Goal: Transaction & Acquisition: Purchase product/service

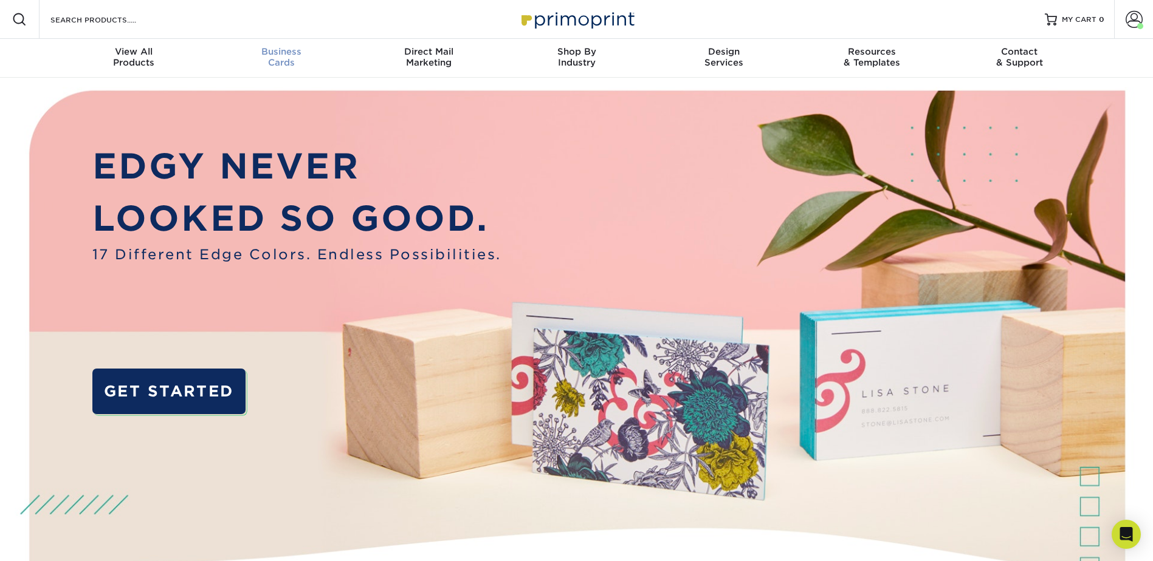
click at [290, 58] on div "Business Cards" at bounding box center [281, 57] width 148 height 22
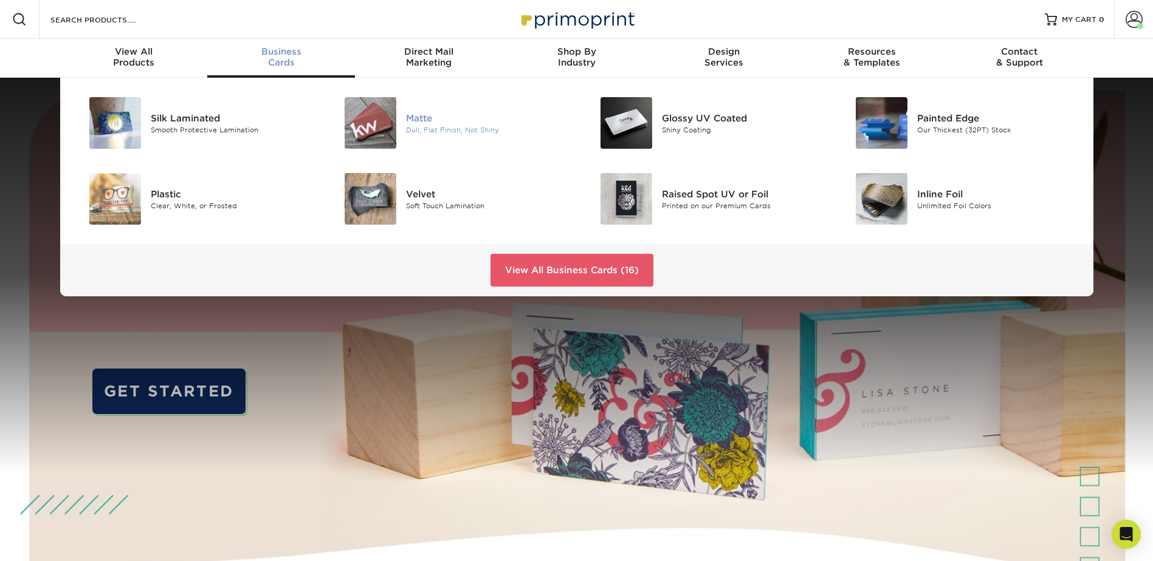
click at [436, 124] on div "Matte" at bounding box center [486, 117] width 161 height 13
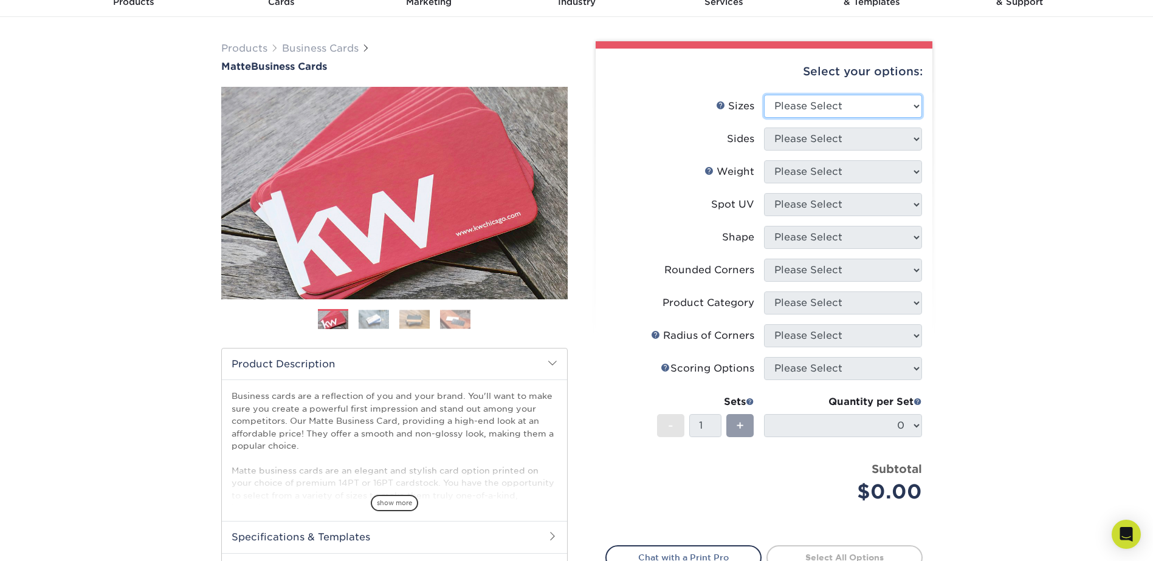
click at [824, 105] on select "Please Select 1.5" x 3.5" - Mini 1.75" x 3.5" - Mini 2" x 2" - Square 2" x 3" -…" at bounding box center [843, 106] width 158 height 23
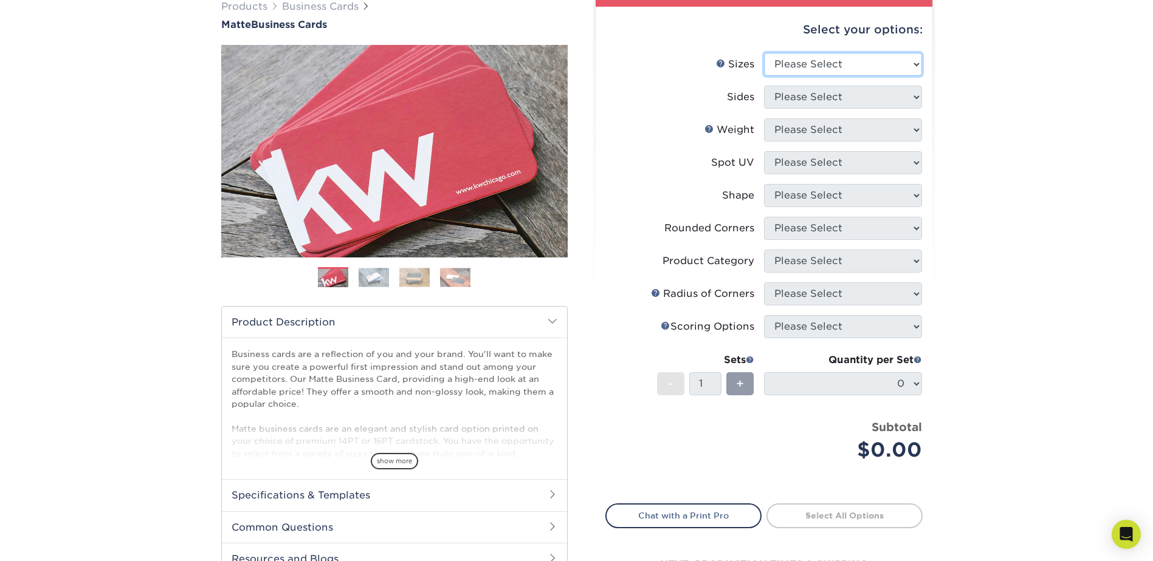
scroll to position [122, 0]
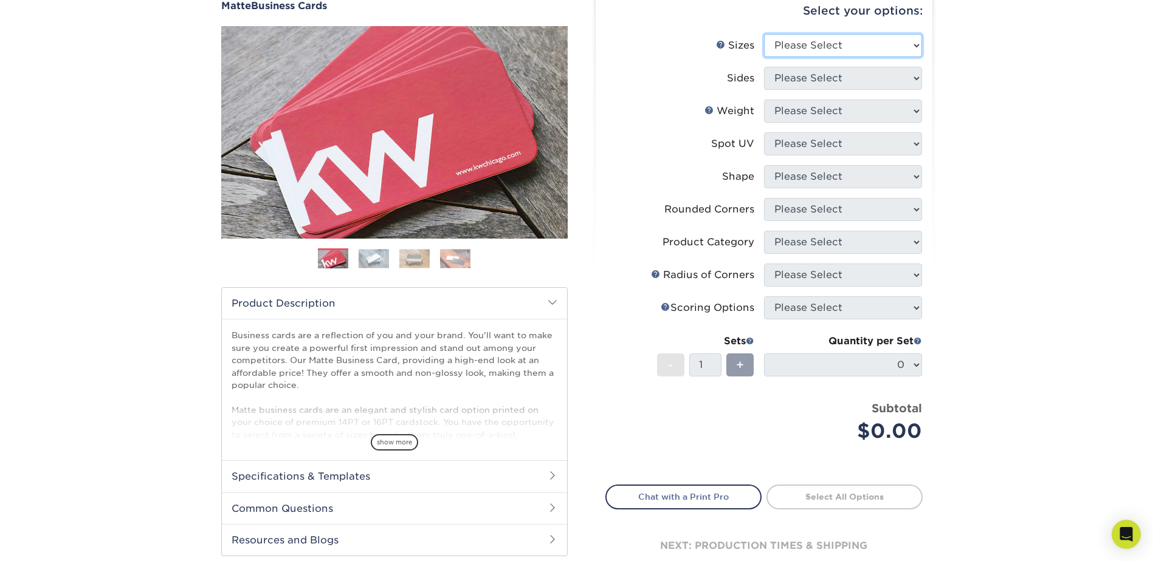
click at [837, 43] on select "Please Select 1.5" x 3.5" - Mini 1.75" x 3.5" - Mini 2" x 2" - Square 2" x 3" -…" at bounding box center [843, 45] width 158 height 23
select select "2.00x3.50"
click at [764, 34] on select "Please Select 1.5" x 3.5" - Mini 1.75" x 3.5" - Mini 2" x 2" - Square 2" x 3" -…" at bounding box center [843, 45] width 158 height 23
click at [821, 81] on select "Please Select Print Both Sides Print Front Only" at bounding box center [843, 78] width 158 height 23
select select "13abbda7-1d64-4f25-8bb2-c179b224825d"
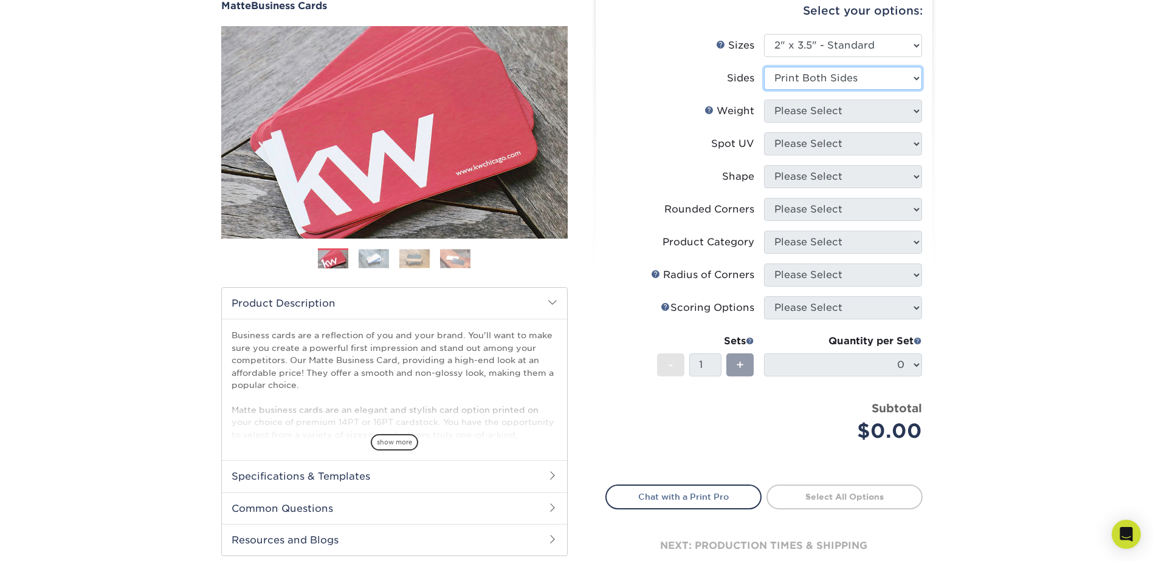
click at [764, 67] on select "Please Select Print Both Sides Print Front Only" at bounding box center [843, 78] width 158 height 23
click at [817, 113] on select "Please Select 16PT 14PT" at bounding box center [843, 111] width 158 height 23
select select "16PT"
click at [764, 100] on select "Please Select 16PT 14PT" at bounding box center [843, 111] width 158 height 23
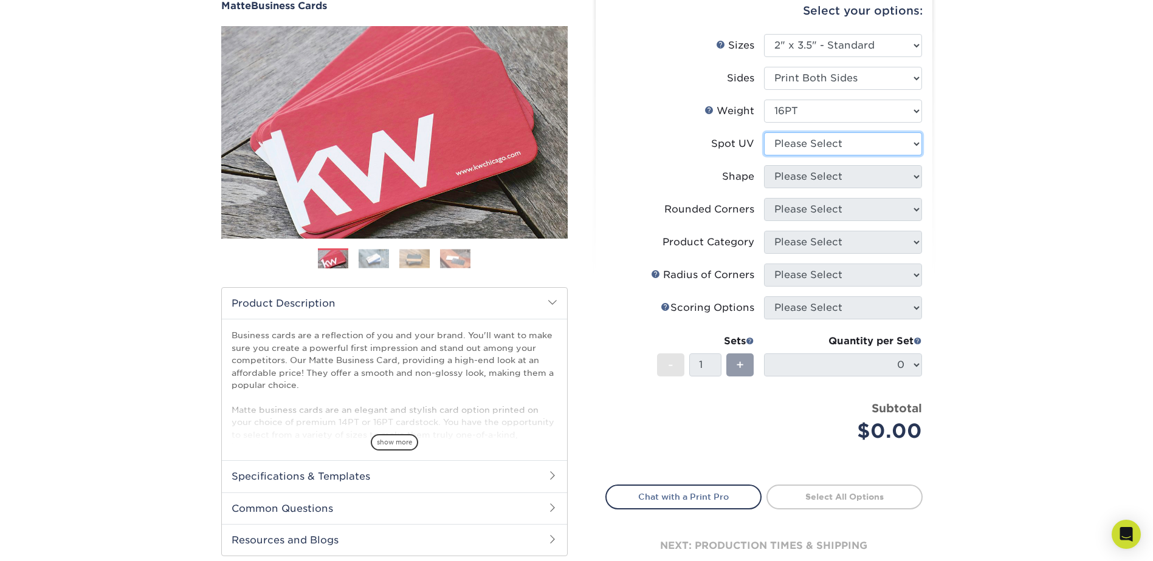
click at [805, 142] on select "Please Select No Spot UV Front and Back (Both Sides) Front Only Back Only" at bounding box center [843, 143] width 158 height 23
select select "3"
click at [764, 132] on select "Please Select No Spot UV Front and Back (Both Sides) Front Only Back Only" at bounding box center [843, 143] width 158 height 23
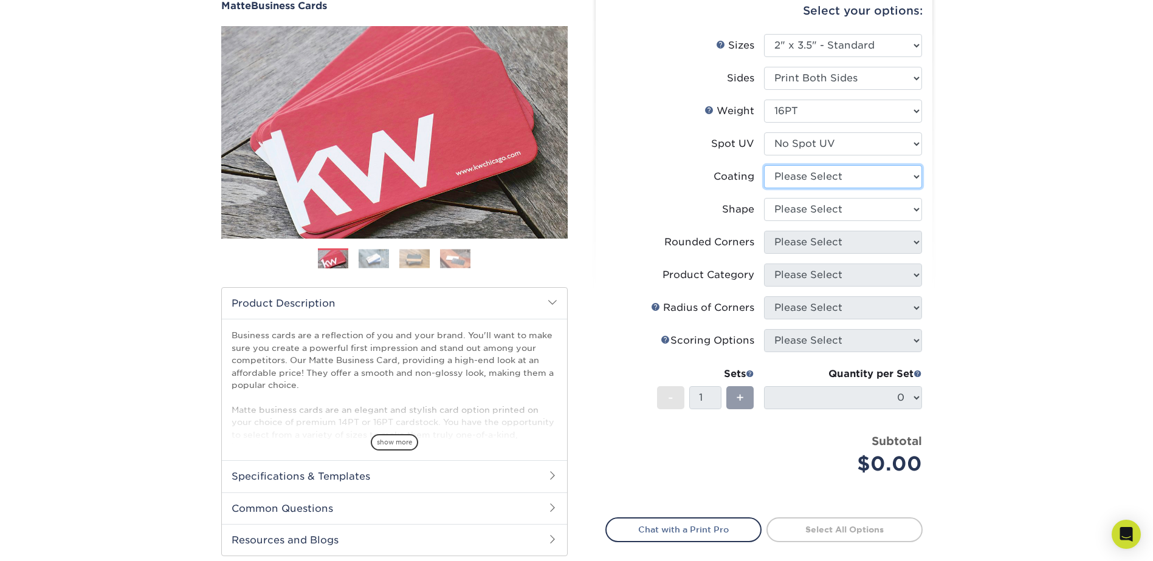
click at [823, 172] on select at bounding box center [843, 176] width 158 height 23
select select "121bb7b5-3b4d-429f-bd8d-bbf80e953313"
click at [764, 165] on select at bounding box center [843, 176] width 158 height 23
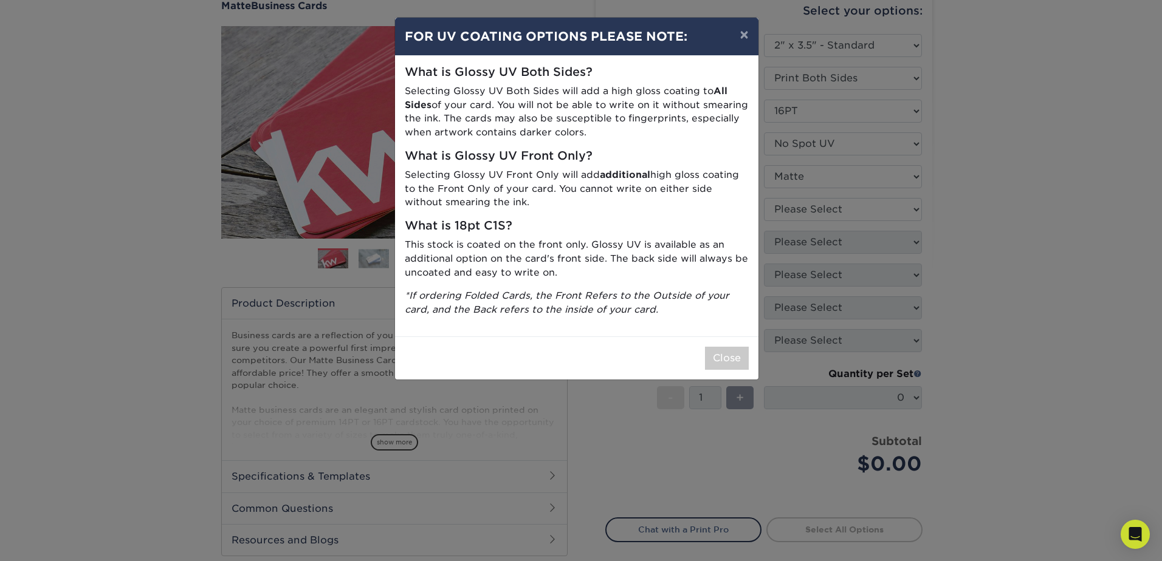
click at [809, 205] on div "× FOR UV COATING OPTIONS PLEASE NOTE: What is Glossy UV Both Sides? Selecting G…" at bounding box center [581, 280] width 1162 height 561
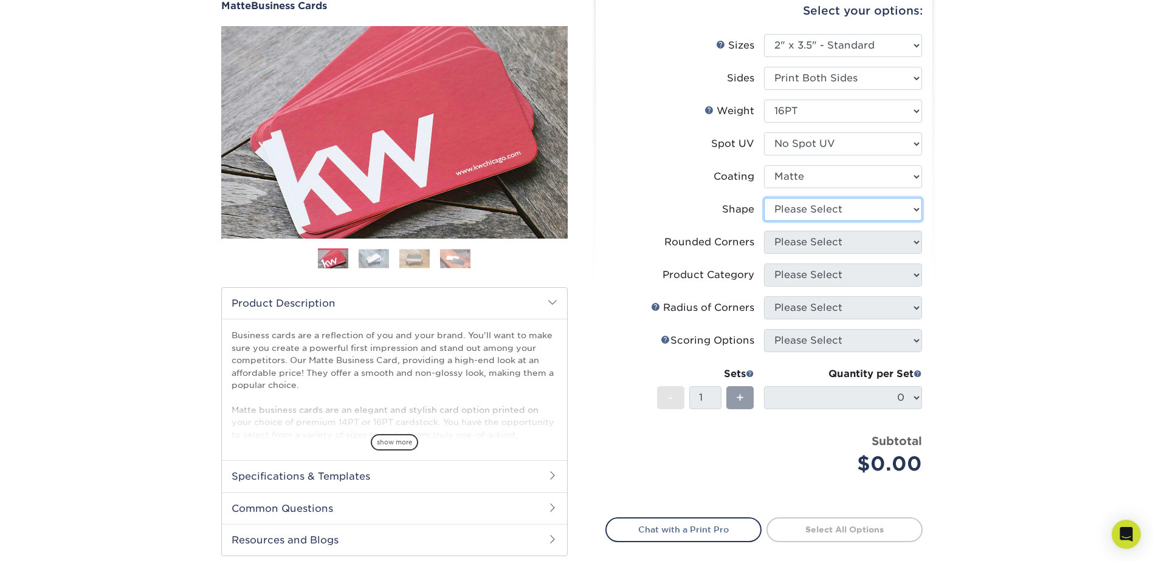
click at [799, 207] on select "Please Select Standard Oval" at bounding box center [843, 209] width 158 height 23
select select "standard"
click at [764, 198] on select "Please Select Standard Oval" at bounding box center [843, 209] width 158 height 23
click at [798, 244] on select "Please Select Yes - Round 2 Corners Yes - Round 4 Corners No" at bounding box center [843, 242] width 158 height 23
select select "0"
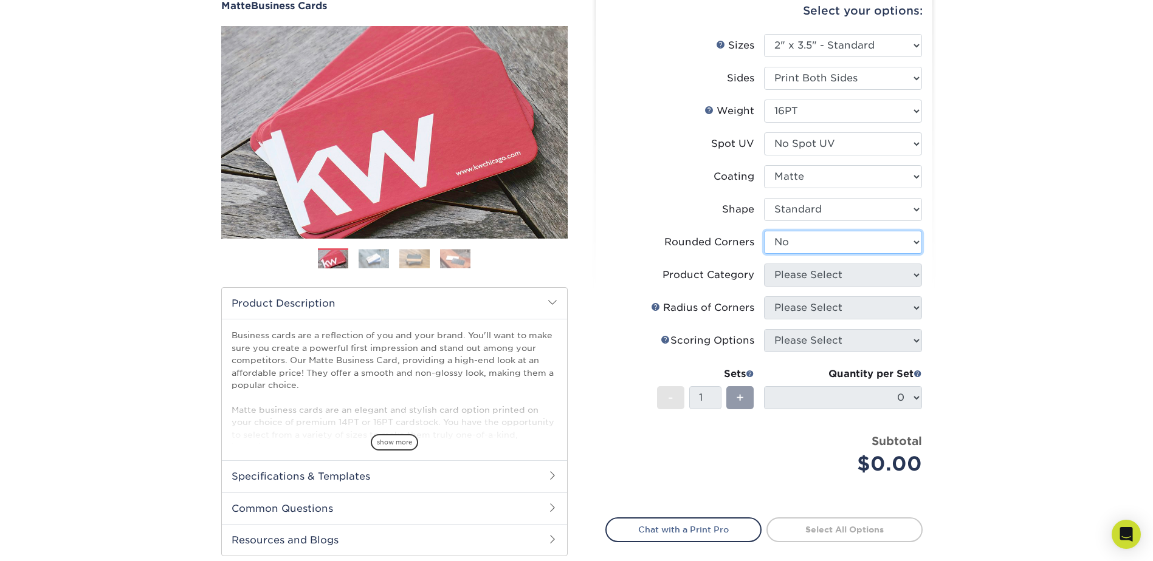
click at [764, 231] on select "Please Select Yes - Round 2 Corners Yes - Round 4 Corners No" at bounding box center [843, 242] width 158 height 23
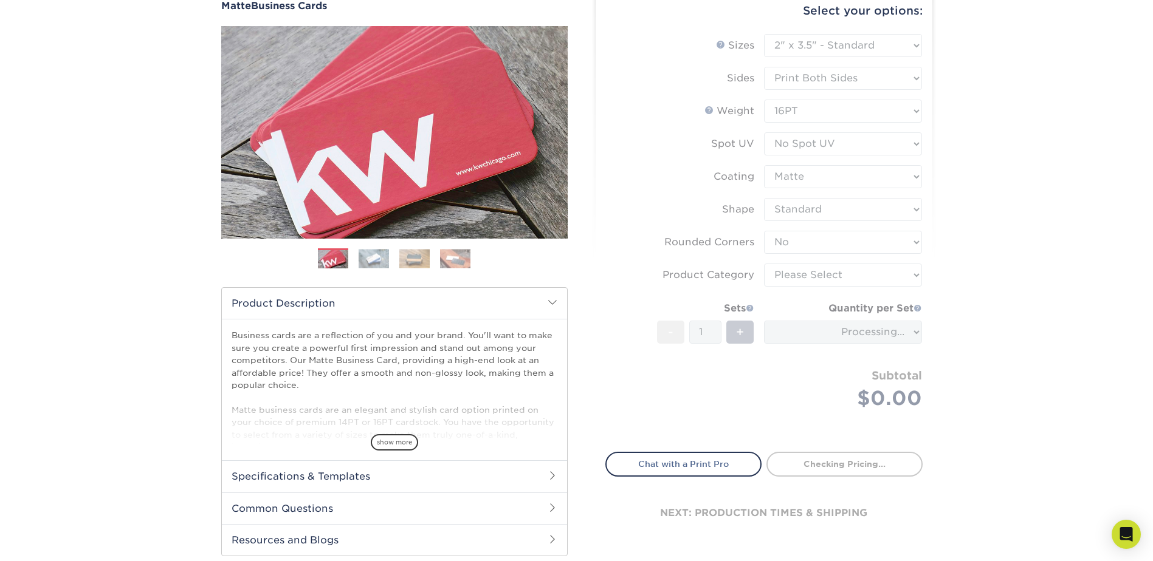
click at [801, 277] on form "Sizes Help Sizes Please Select 1.5" x 3.5" - Mini 1.75" x 3.5" - Mini 2" x 2" -…" at bounding box center [763, 236] width 317 height 404
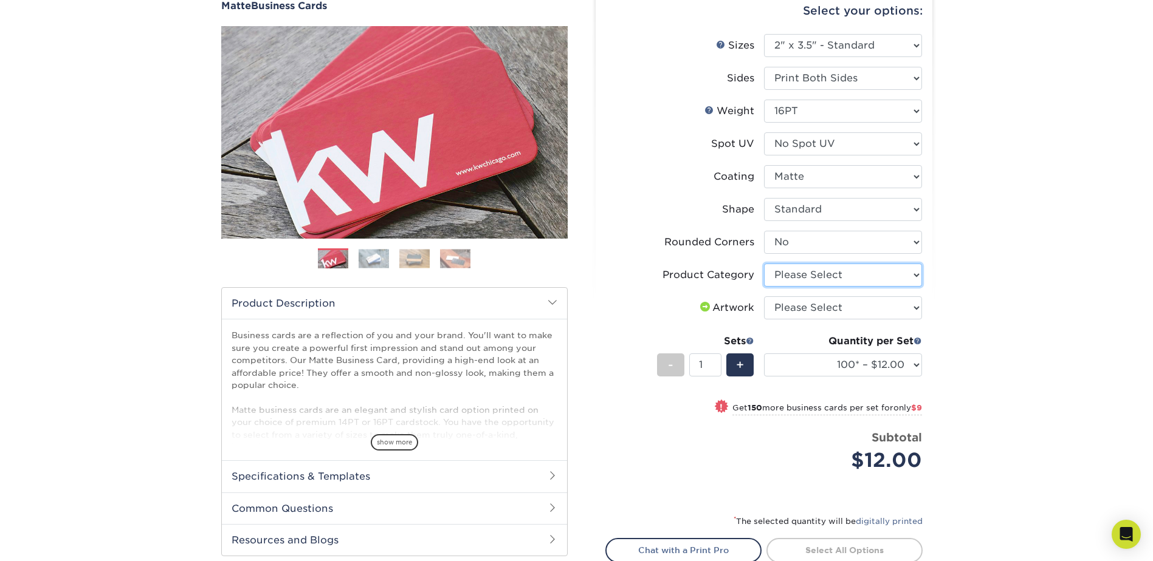
click at [803, 276] on select "Please Select Business Cards" at bounding box center [843, 275] width 158 height 23
select select "3b5148f1-0588-4f88-a218-97bcfdce65c1"
click at [764, 264] on select "Please Select Business Cards" at bounding box center [843, 275] width 158 height 23
click at [809, 299] on select "Please Select I will upload files I need a design - $100" at bounding box center [843, 308] width 158 height 23
select select "upload"
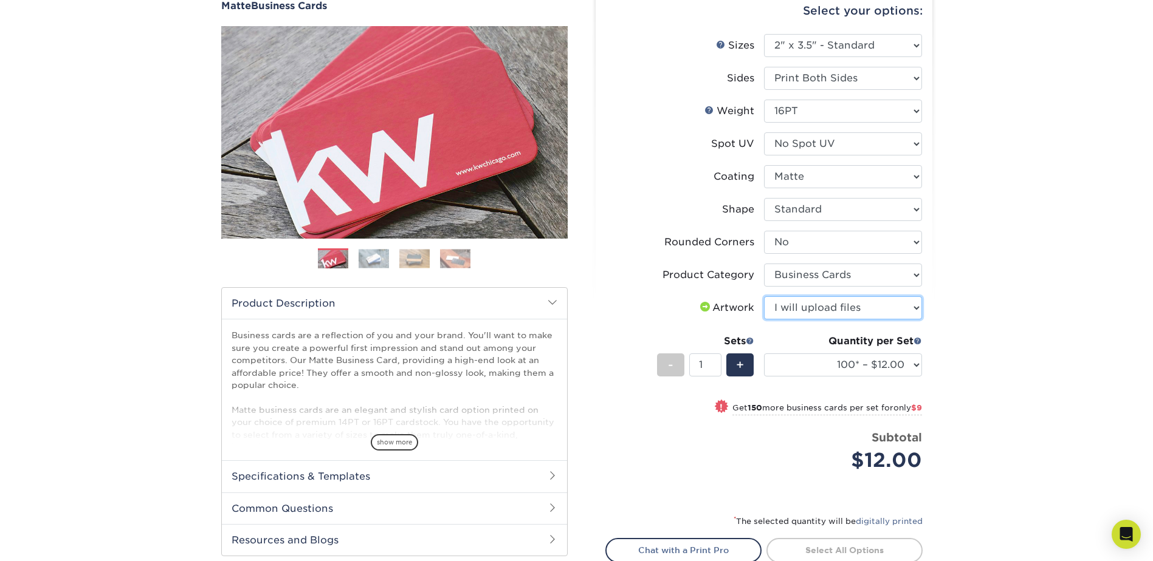
click at [764, 297] on select "Please Select I will upload files I need a design - $100" at bounding box center [843, 308] width 158 height 23
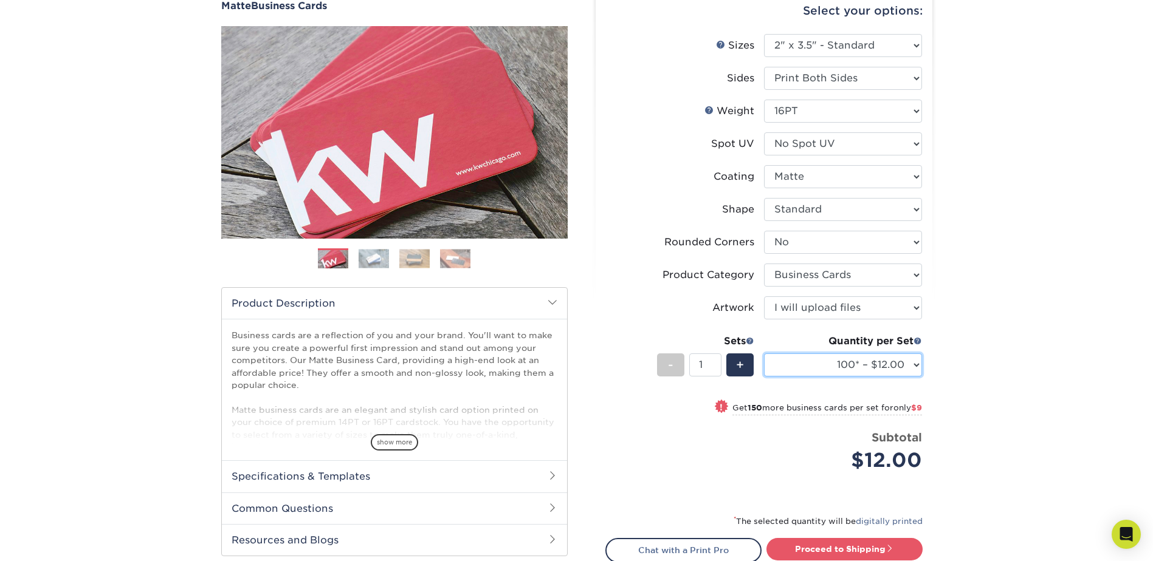
click at [806, 360] on select "100* – $12.00 250* – $21.00 500 – $42.00 1000 – $53.00 2500 – $95.00 5000 – $18…" at bounding box center [843, 365] width 158 height 23
select select "250* – $21.00"
click at [764, 354] on select "100* – $12.00 250* – $21.00 500 – $42.00 1000 – $53.00 2500 – $95.00 5000 – $18…" at bounding box center [843, 365] width 158 height 23
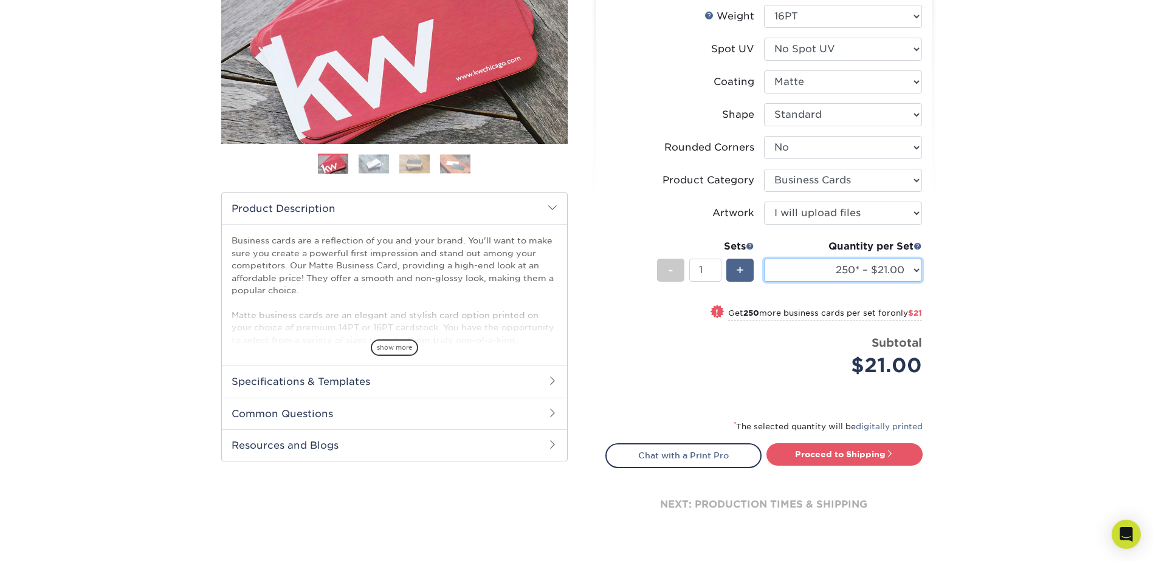
scroll to position [243, 0]
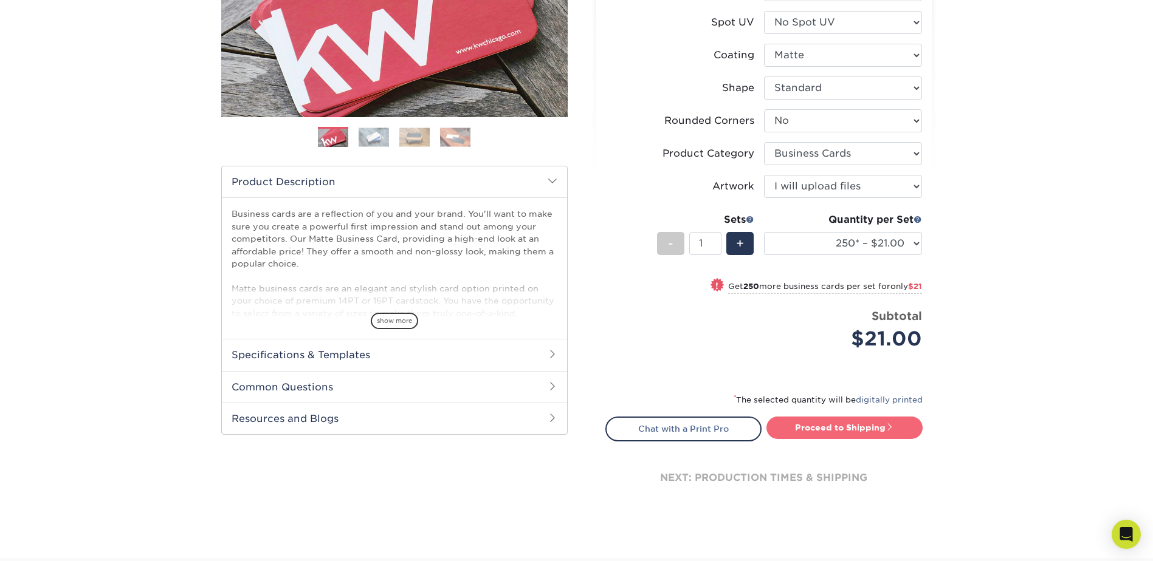
click at [803, 423] on link "Proceed to Shipping" at bounding box center [844, 428] width 156 height 22
type input "Set 1"
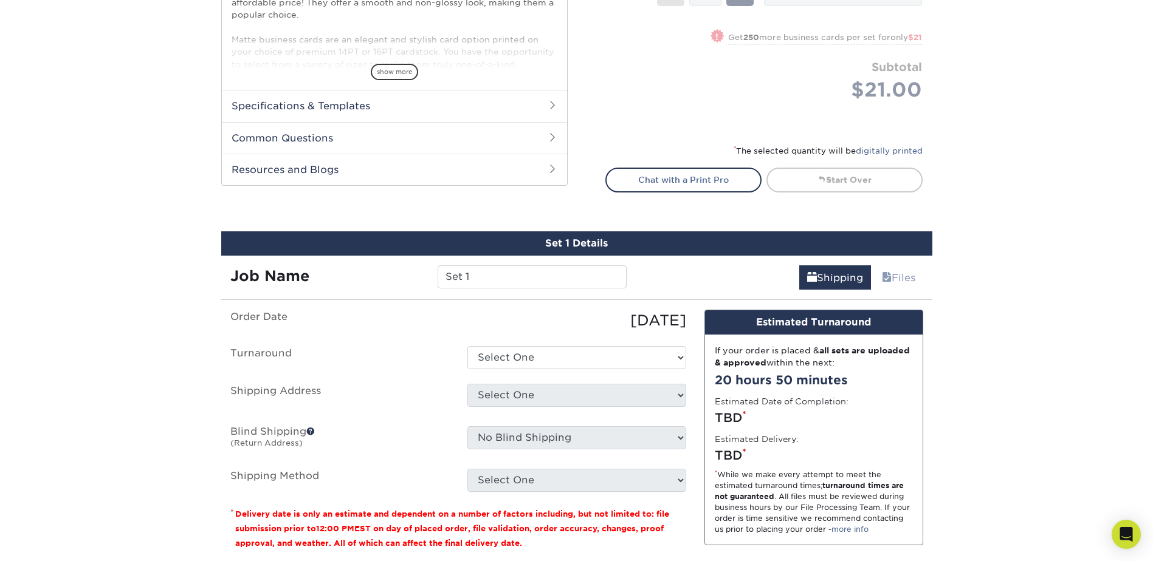
scroll to position [450, 0]
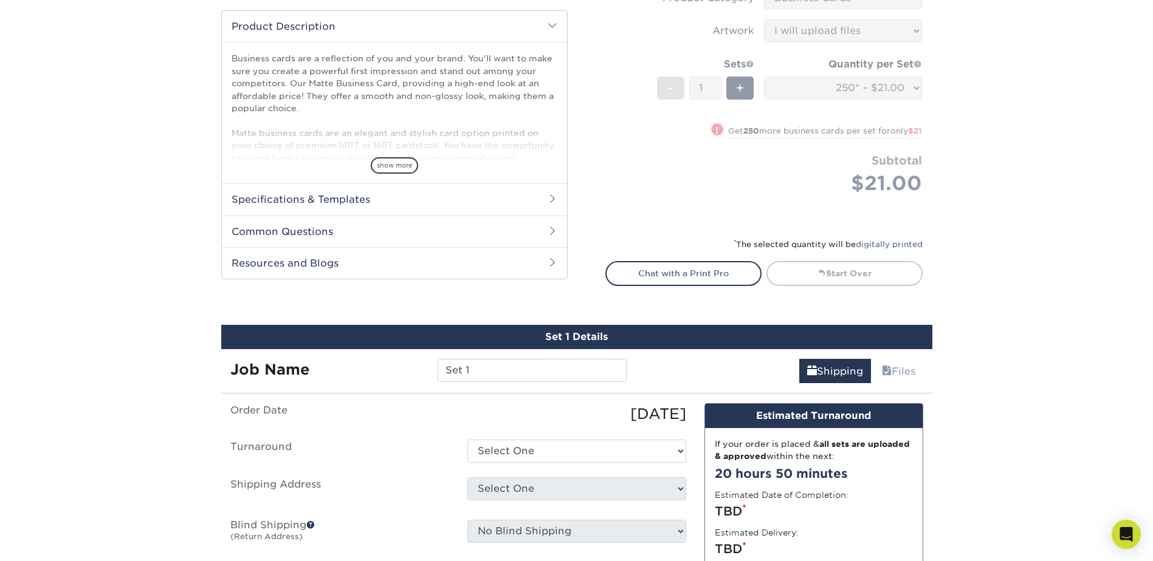
scroll to position [329, 0]
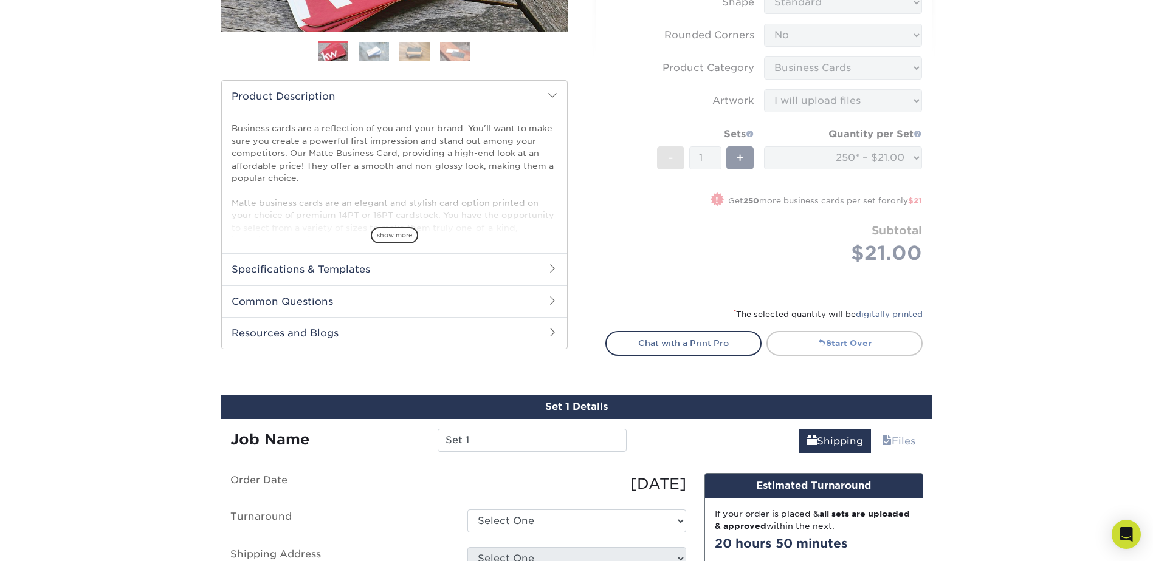
click at [806, 339] on link "Start Over" at bounding box center [844, 343] width 156 height 24
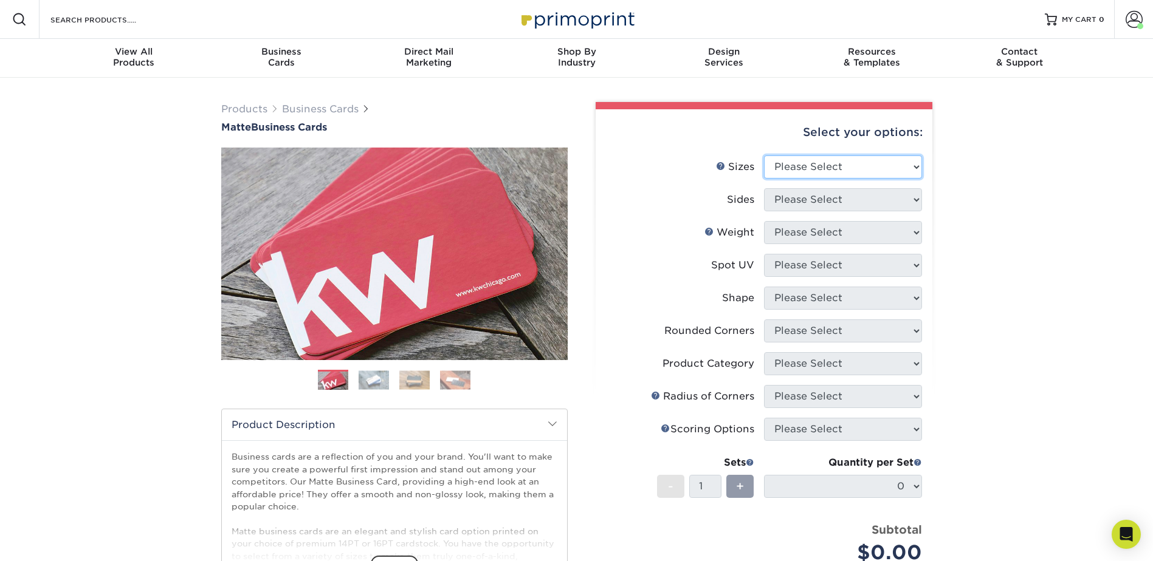
click at [811, 166] on select "Please Select 1.5" x 3.5" - Mini 1.75" x 3.5" - Mini 2" x 2" - Square 2" x 3" -…" at bounding box center [843, 167] width 158 height 23
select select "2.00x3.50"
click at [764, 156] on select "Please Select 1.5" x 3.5" - Mini 1.75" x 3.5" - Mini 2" x 2" - Square 2" x 3" -…" at bounding box center [843, 167] width 158 height 23
click at [808, 211] on li "Sides Please Select Print Both Sides Print Front Only" at bounding box center [764, 204] width 316 height 33
click at [809, 197] on select "Please Select Print Both Sides Print Front Only" at bounding box center [843, 199] width 158 height 23
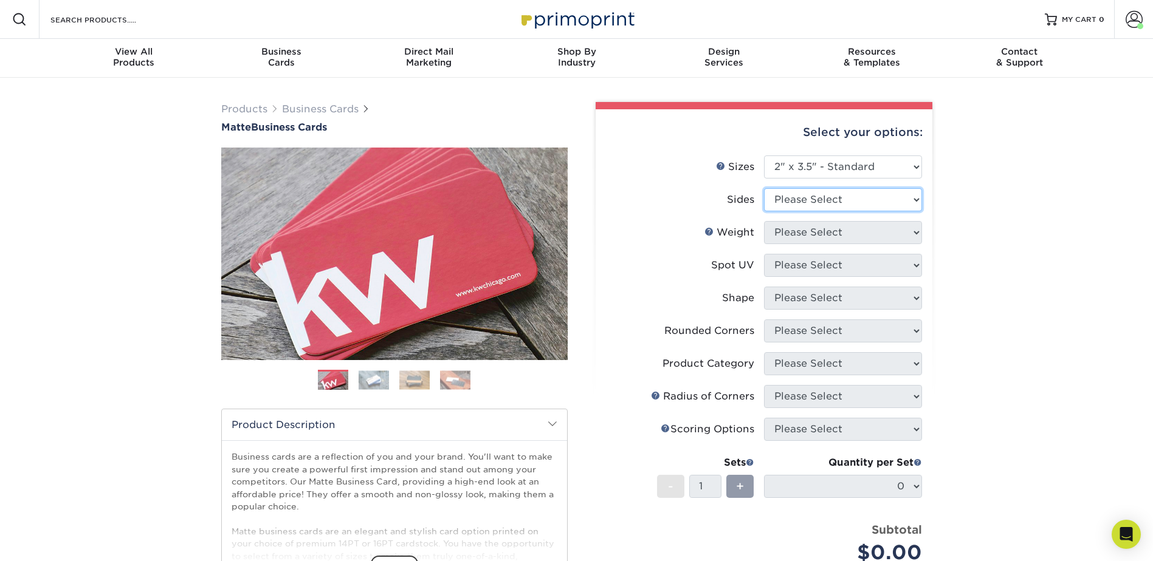
select select "13abbda7-1d64-4f25-8bb2-c179b224825d"
click at [764, 188] on select "Please Select Print Both Sides Print Front Only" at bounding box center [843, 199] width 158 height 23
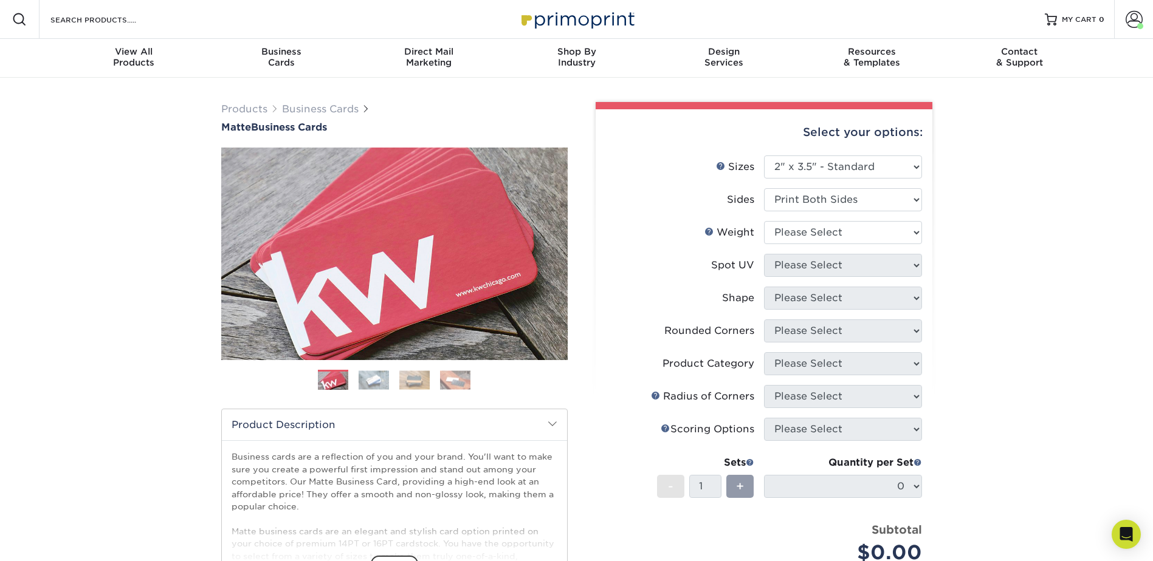
drag, startPoint x: 809, startPoint y: 244, endPoint x: 808, endPoint y: 236, distance: 7.9
click at [809, 241] on li "Weight Help Weight Please Select 16PT 14PT" at bounding box center [764, 237] width 316 height 33
click at [808, 236] on select "Please Select 16PT 14PT" at bounding box center [843, 232] width 158 height 23
select select "16PT"
click at [764, 221] on select "Please Select 16PT 14PT" at bounding box center [843, 232] width 158 height 23
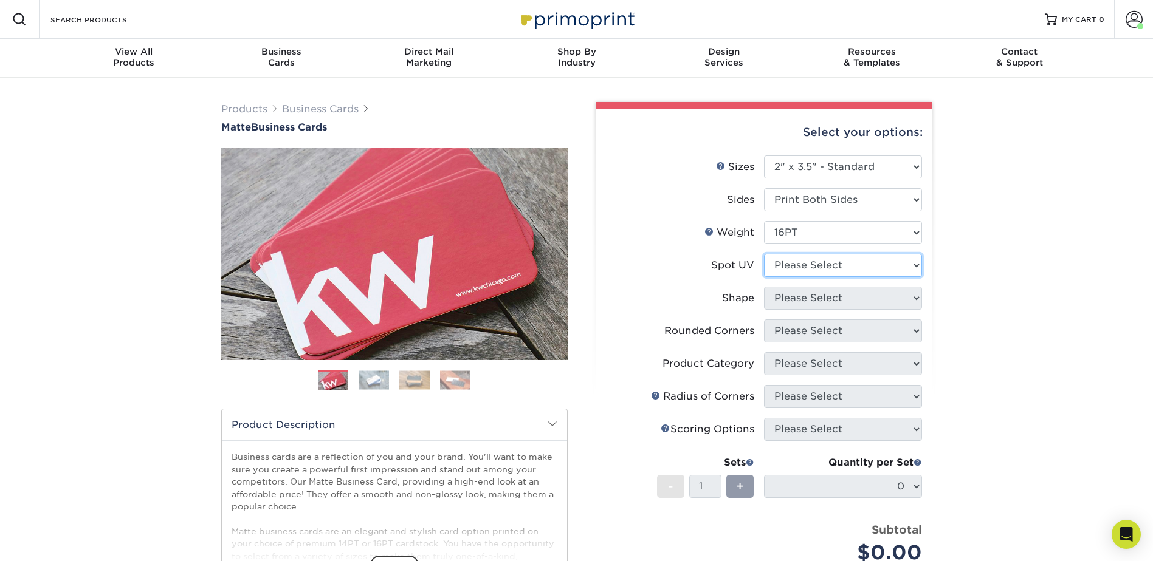
drag, startPoint x: 803, startPoint y: 268, endPoint x: 812, endPoint y: 268, distance: 8.5
click at [804, 268] on select "Please Select No Spot UV Front and Back (Both Sides) Front Only Back Only" at bounding box center [843, 265] width 158 height 23
select select "3"
click at [764, 254] on select "Please Select No Spot UV Front and Back (Both Sides) Front Only Back Only" at bounding box center [843, 265] width 158 height 23
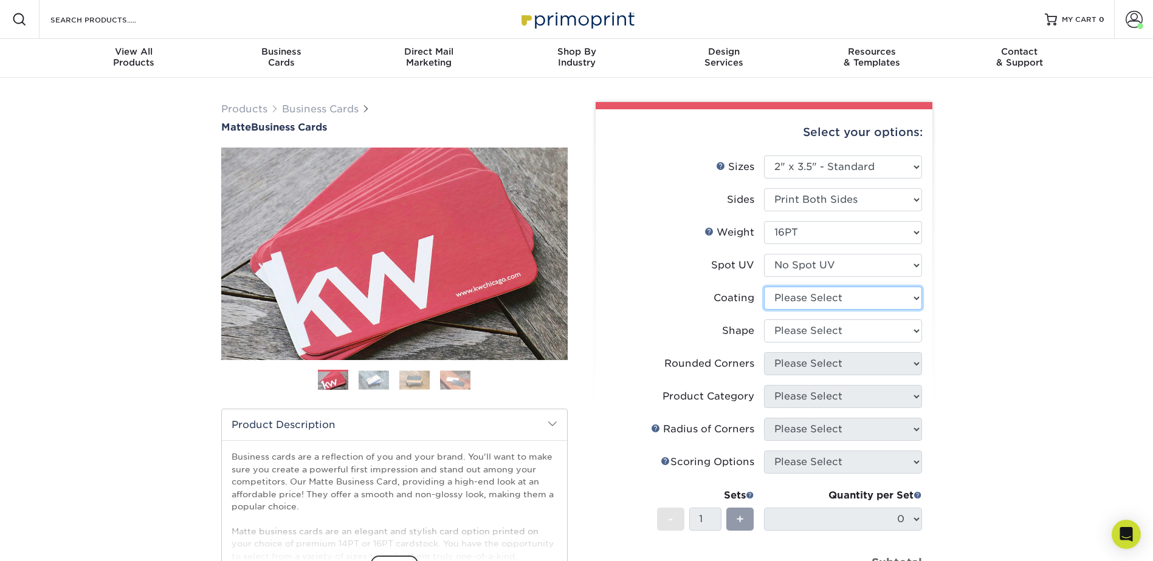
click at [808, 301] on select at bounding box center [843, 298] width 158 height 23
select select "121bb7b5-3b4d-429f-bd8d-bbf80e953313"
click at [764, 287] on select at bounding box center [843, 298] width 158 height 23
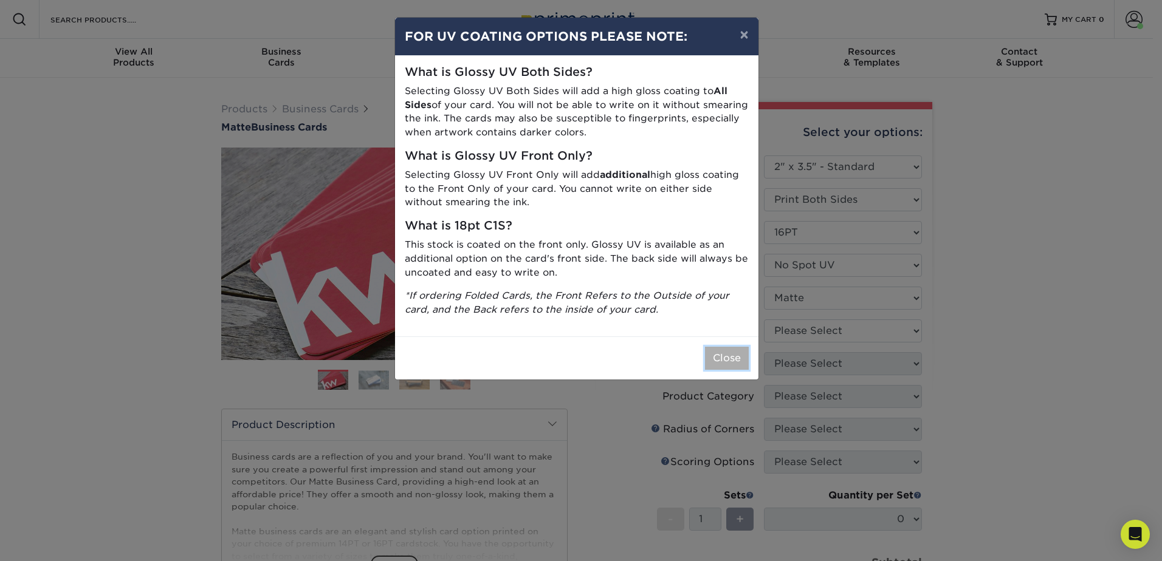
click at [746, 349] on button "Close" at bounding box center [727, 358] width 44 height 23
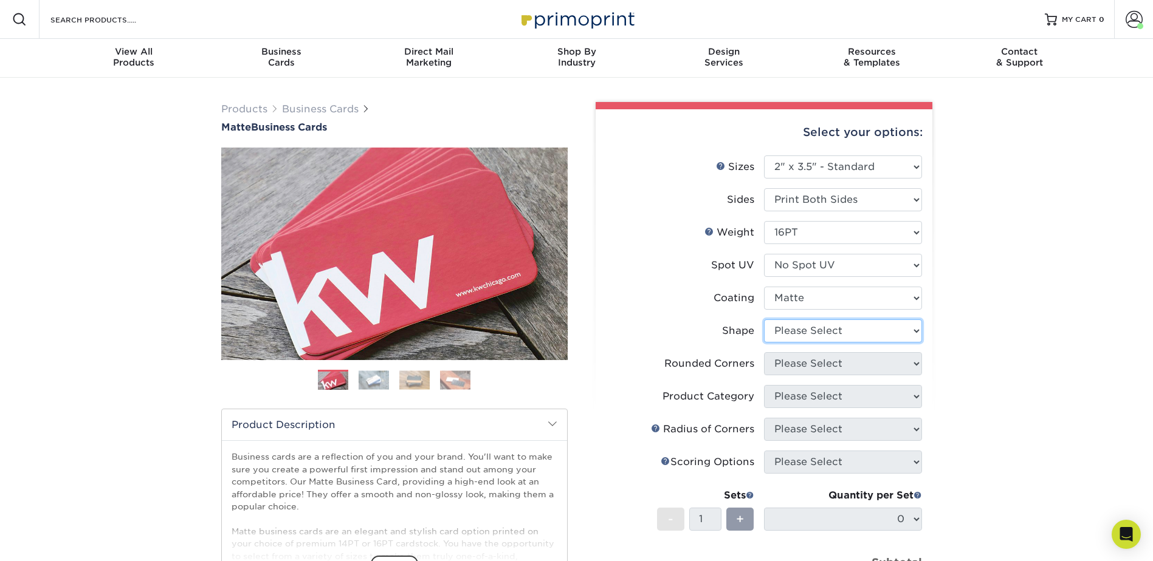
click at [803, 329] on select "Please Select Standard Oval" at bounding box center [843, 331] width 158 height 23
select select "standard"
click at [764, 320] on select "Please Select Standard Oval" at bounding box center [843, 331] width 158 height 23
click at [798, 357] on select "Please Select Yes - Round 2 Corners Yes - Round 4 Corners No" at bounding box center [843, 363] width 158 height 23
select select "0"
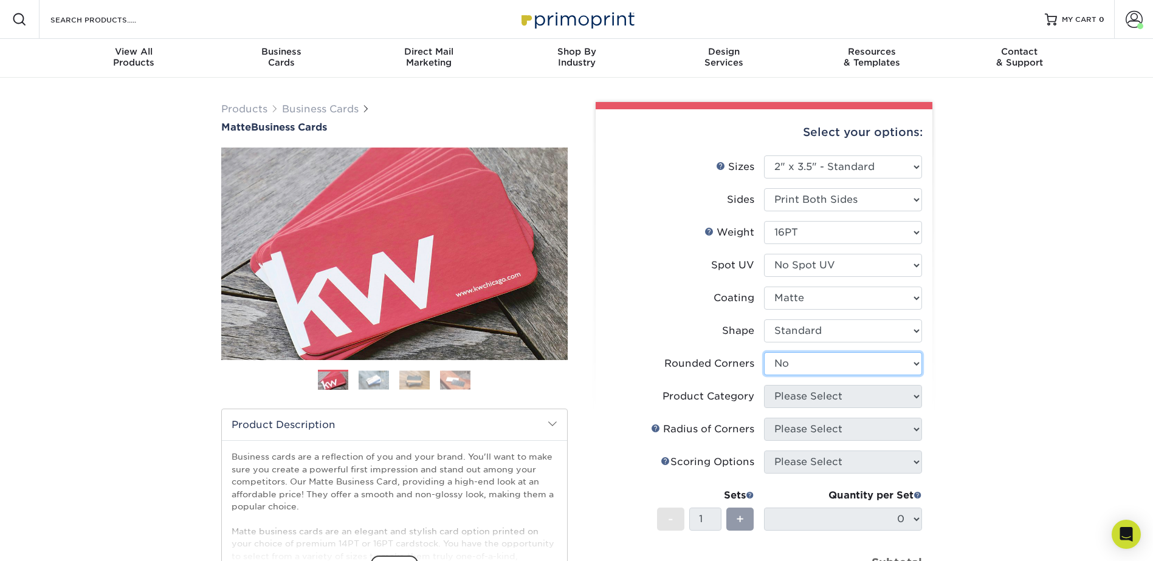
click at [764, 352] on select "Please Select Yes - Round 2 Corners Yes - Round 4 Corners No" at bounding box center [843, 363] width 158 height 23
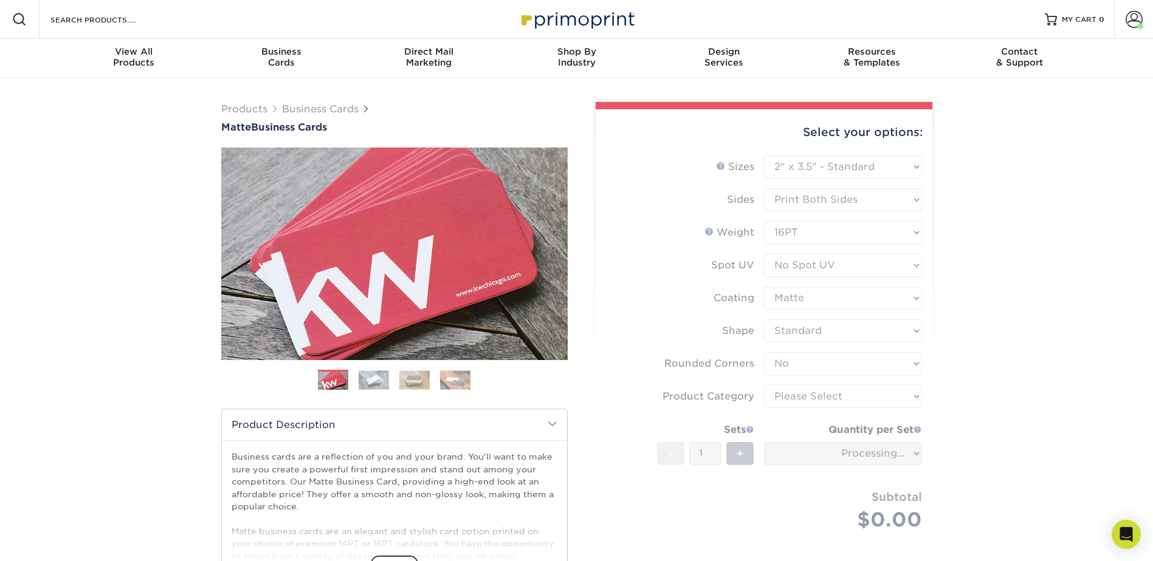
click at [803, 391] on form "Sizes Help Sizes Please Select 1.5" x 3.5" - Mini 1.75" x 3.5" - Mini 2" x 2" -…" at bounding box center [763, 358] width 317 height 404
click at [808, 397] on form "Sizes Help Sizes Please Select 1.5" x 3.5" - Mini 1.75" x 3.5" - Mini 2" x 2" -…" at bounding box center [763, 358] width 317 height 404
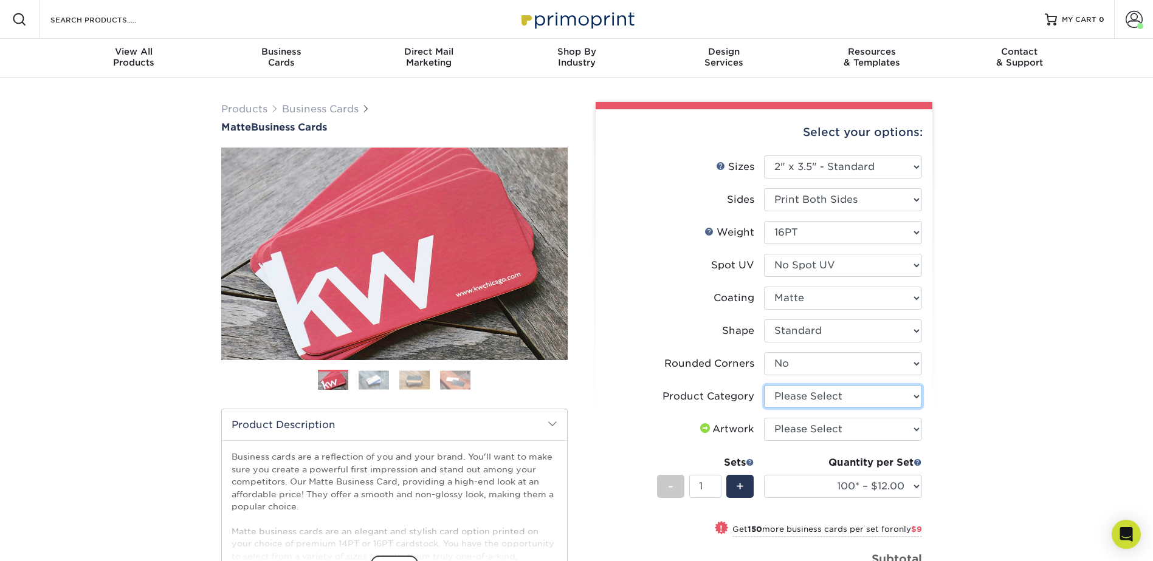
click at [801, 391] on select "Please Select Business Cards" at bounding box center [843, 396] width 158 height 23
select select "3b5148f1-0588-4f88-a218-97bcfdce65c1"
click at [764, 385] on select "Please Select Business Cards" at bounding box center [843, 396] width 158 height 23
click at [800, 419] on select "Please Select I will upload files I need a design - $100" at bounding box center [843, 429] width 158 height 23
select select "upload"
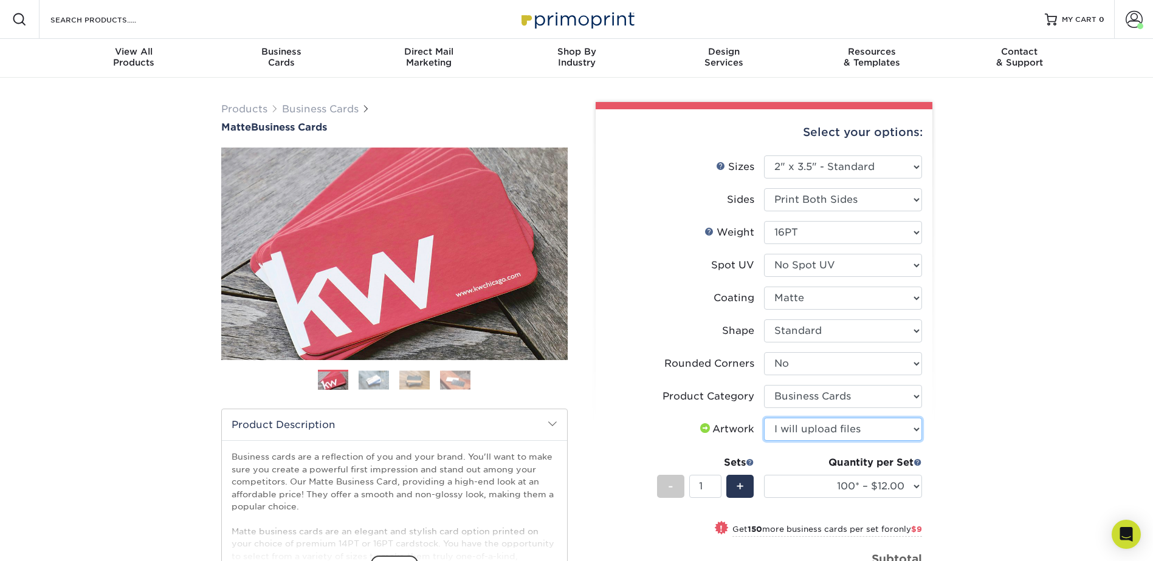
click at [764, 418] on select "Please Select I will upload files I need a design - $100" at bounding box center [843, 429] width 158 height 23
click at [743, 487] on span "+" at bounding box center [740, 487] width 8 height 18
type input "2"
click at [877, 481] on select "100* – $12.00 250* – $21.00 500 – $42.00 1000 – $53.00 2500 – $95.00 5000 – $18…" at bounding box center [843, 486] width 158 height 23
select select "250* – $21.00"
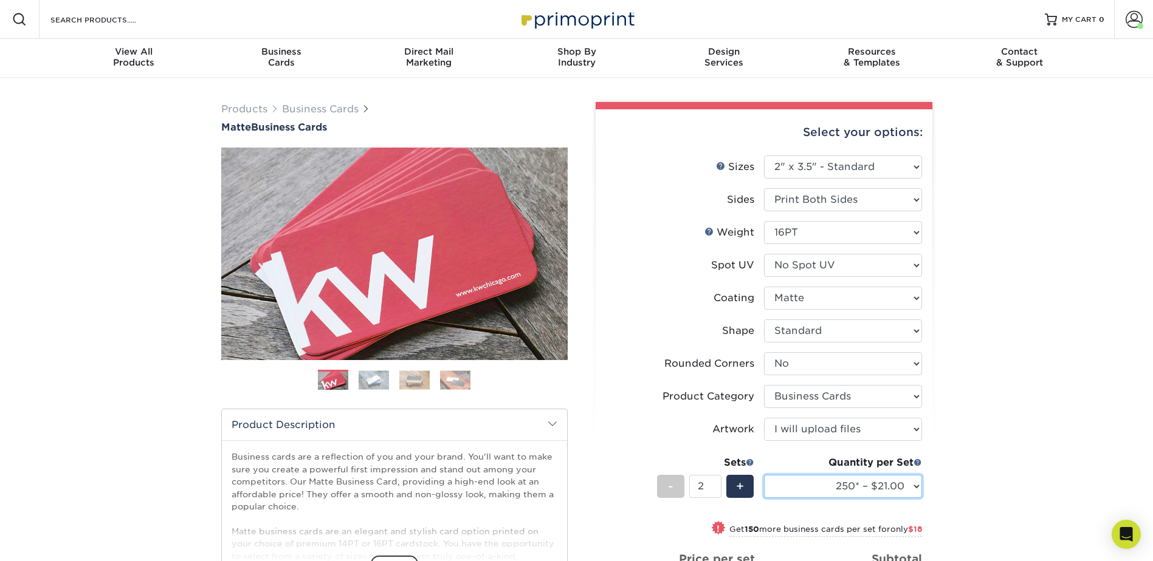
click at [764, 475] on select "100* – $12.00 250* – $21.00 500 – $42.00 1000 – $53.00 2500 – $95.00 5000 – $18…" at bounding box center [843, 486] width 158 height 23
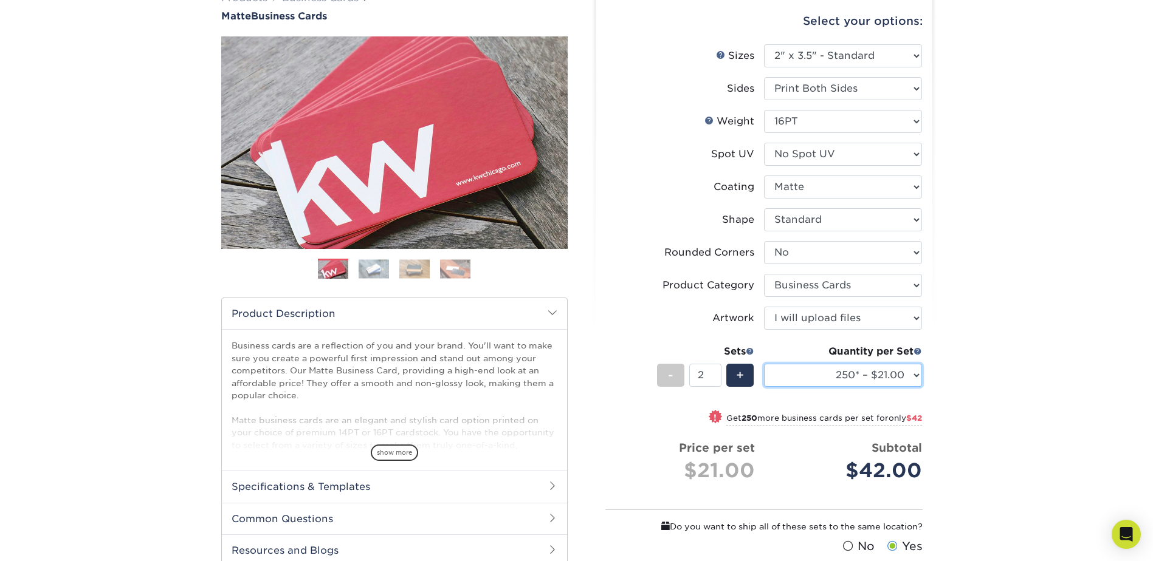
scroll to position [122, 0]
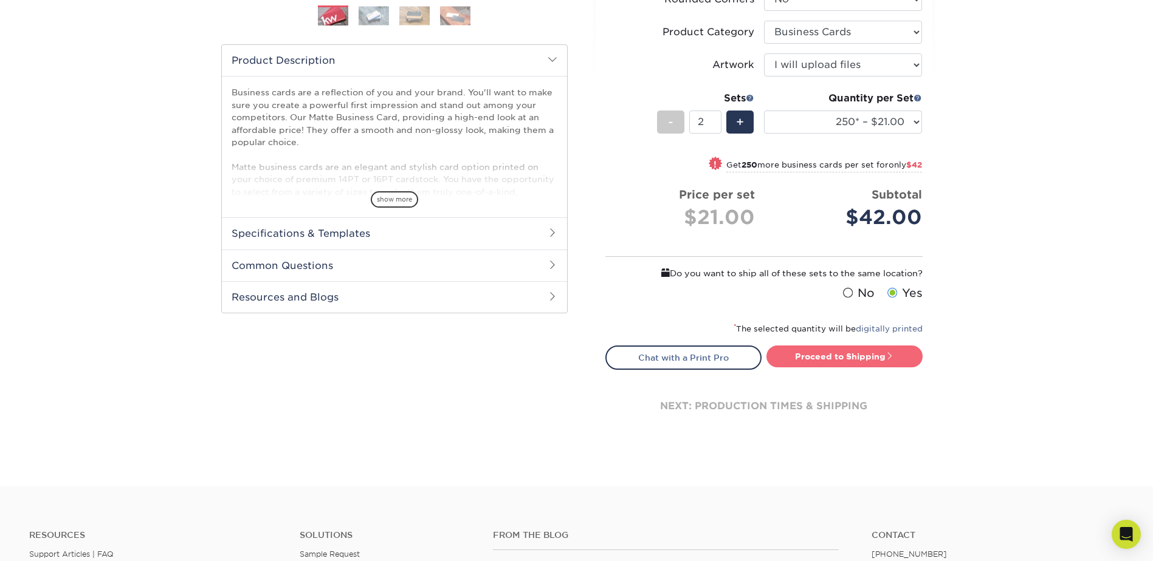
click at [831, 347] on link "Proceed to Shipping" at bounding box center [844, 357] width 156 height 22
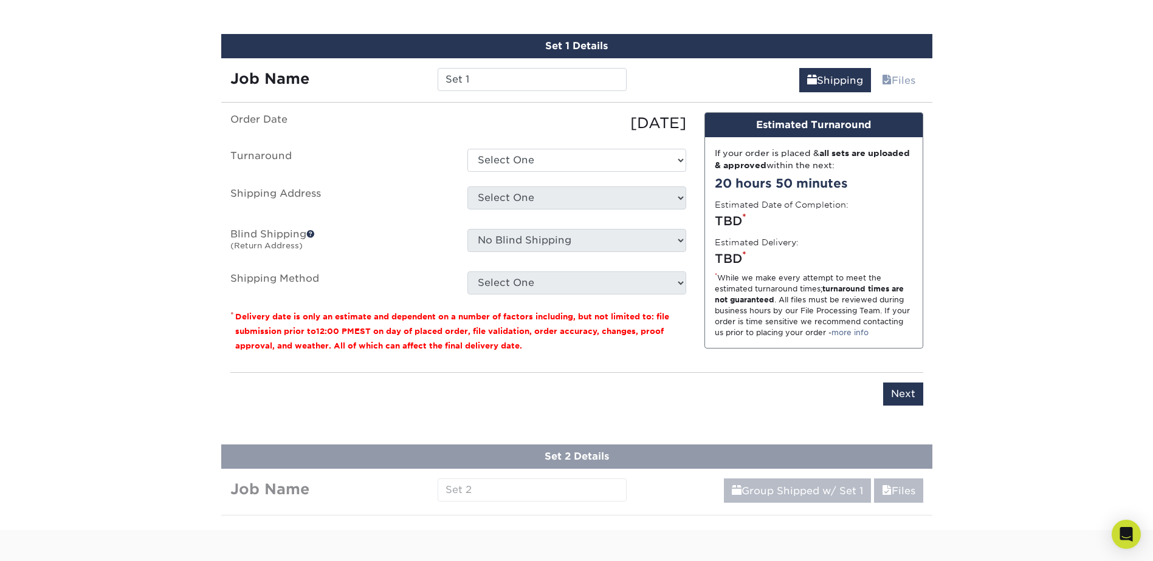
scroll to position [743, 0]
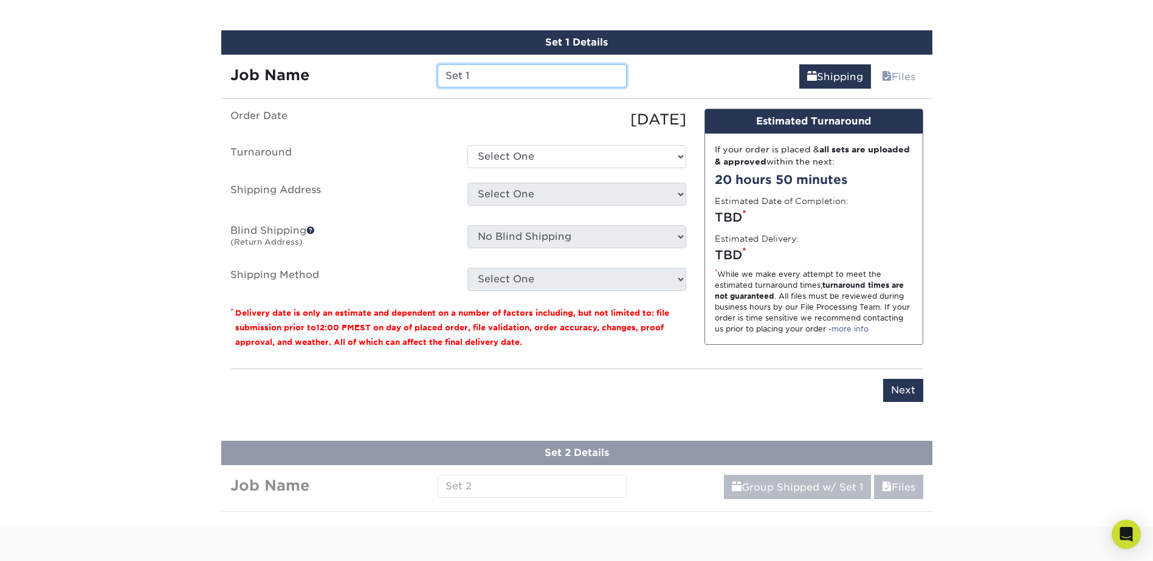
drag, startPoint x: 472, startPoint y: 81, endPoint x: 379, endPoint y: 92, distance: 93.7
click at [388, 95] on div "Set 1 Details Job Name Set 1 Shipping Files You've choosen mailing services! If…" at bounding box center [576, 223] width 711 height 386
type input "Pattie"
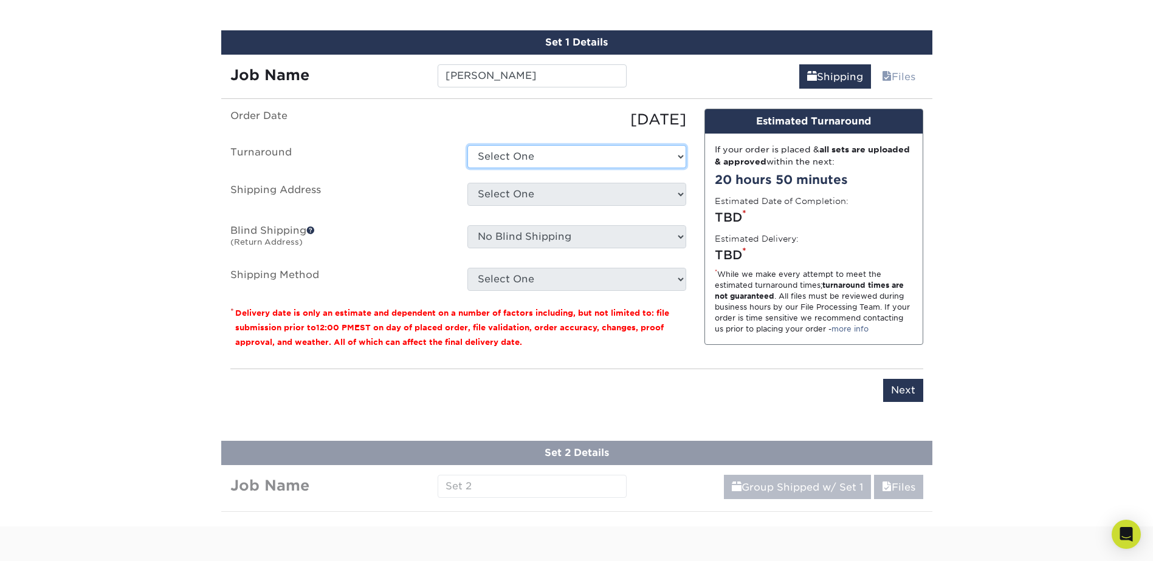
click at [595, 155] on select "Select One 2-4 Business Days 2 Day Next Business Day" at bounding box center [576, 156] width 219 height 23
select select "9fe09f74-13a8-4433-b0c6-7e0e9829344b"
click at [467, 145] on select "Select One 2-4 Business Days 2 Day Next Business Day" at bounding box center [576, 156] width 219 height 23
click at [561, 201] on select "Select One All Time Bev Diana - Doylestown Gina Walbert Jessica Ruggery Joi Rid…" at bounding box center [576, 194] width 219 height 23
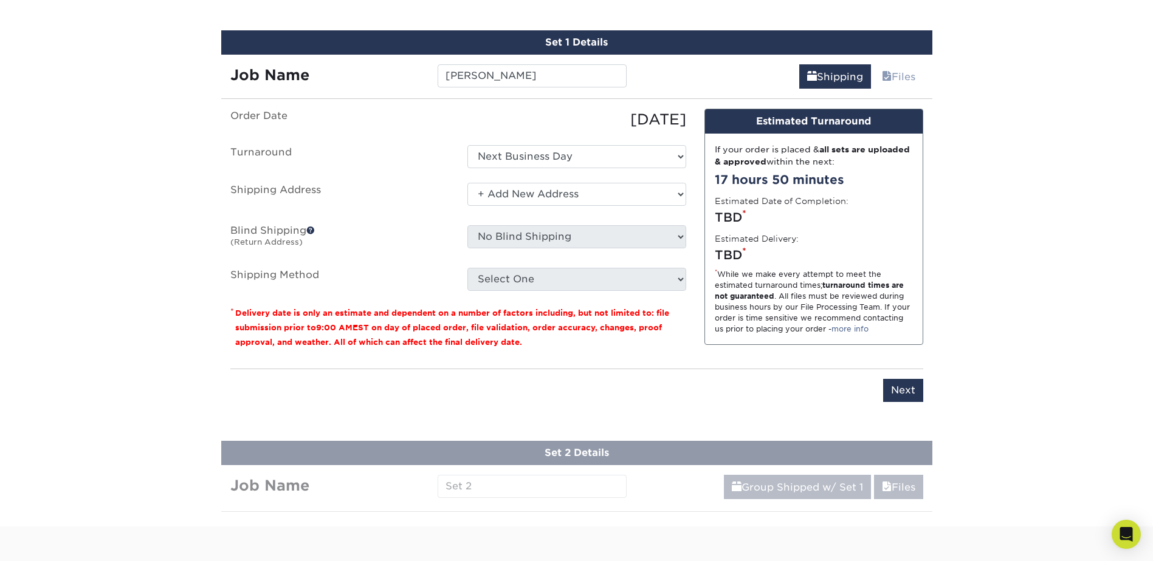
click at [467, 183] on select "Select One All Time Bev Diana - Doylestown Gina Walbert Jessica Ruggery Joi Rid…" at bounding box center [576, 194] width 219 height 23
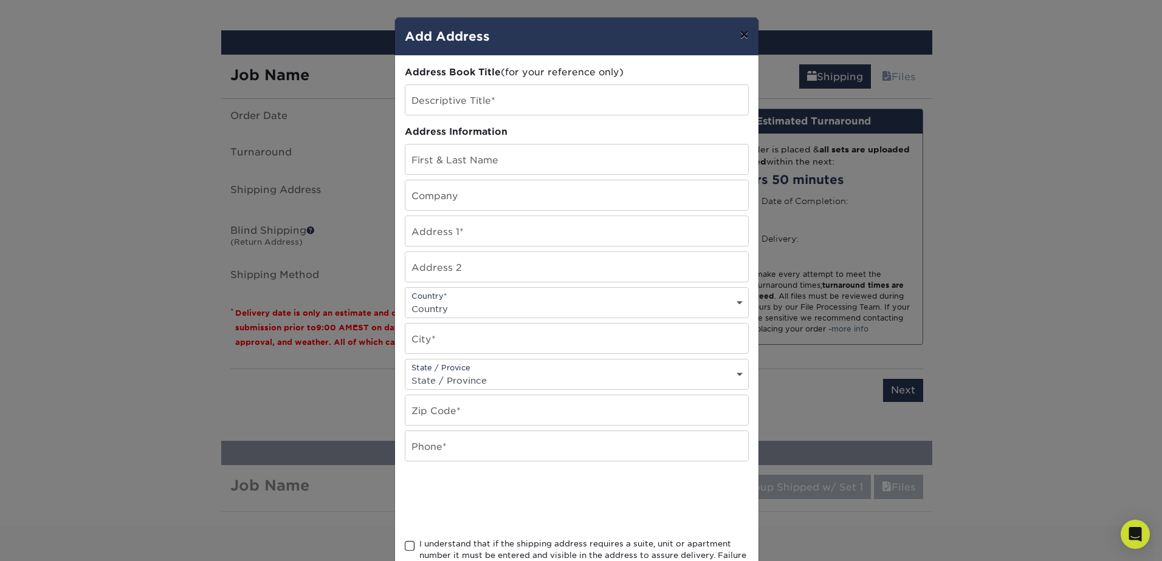
click at [750, 36] on button "×" at bounding box center [744, 35] width 28 height 34
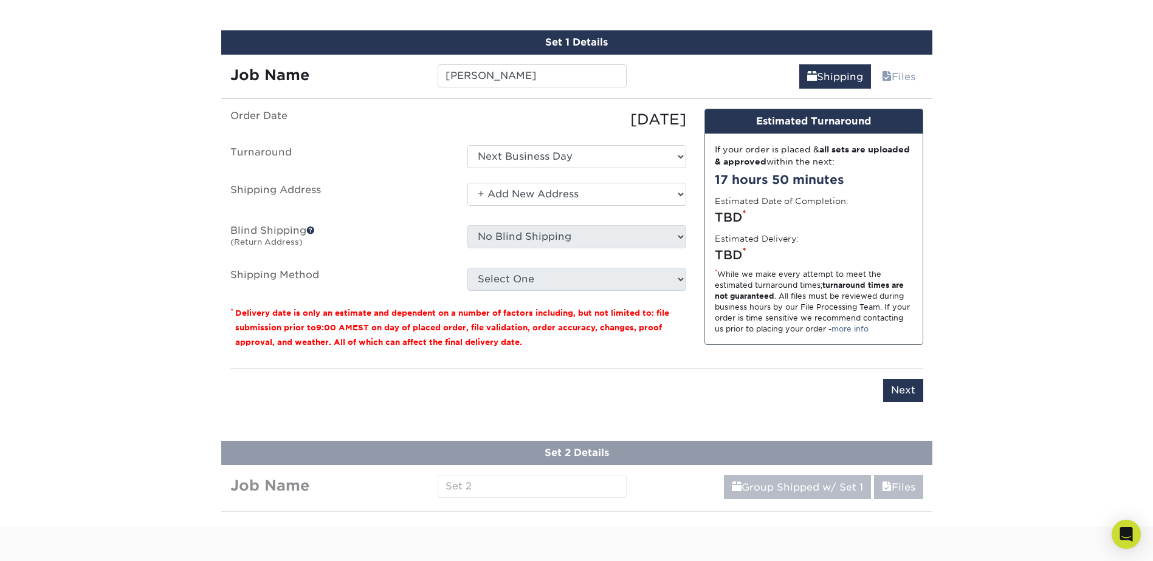
drag, startPoint x: 509, startPoint y: 213, endPoint x: 509, endPoint y: 205, distance: 8.5
click at [509, 205] on ul "Order Date 09/12/2025 Turnaround Select One 2-4 Business Days 2 Day Next Busine…" at bounding box center [458, 200] width 456 height 182
drag, startPoint x: 509, startPoint y: 205, endPoint x: 511, endPoint y: 192, distance: 13.0
click at [511, 192] on select "Select One All Time Bev Diana - Doylestown Gina Walbert Jessica Ruggery Joi Rid…" at bounding box center [576, 194] width 219 height 23
select select "134948"
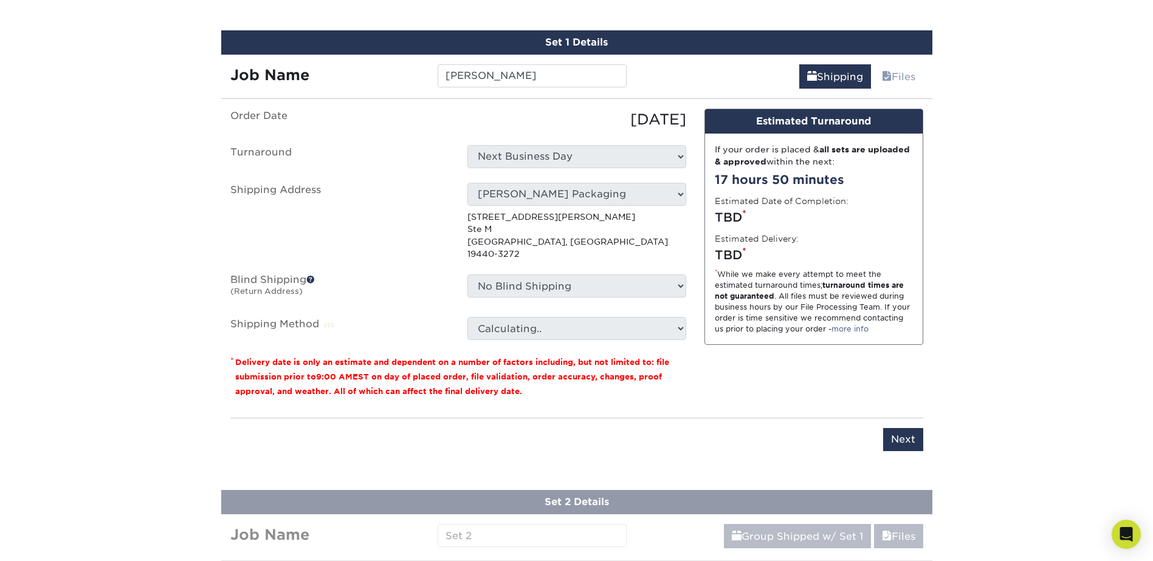
click at [523, 262] on ul "Order Date 09/12/2025 Turnaround Select One 2-4 Business Days 2 Day Next Busine…" at bounding box center [458, 225] width 456 height 232
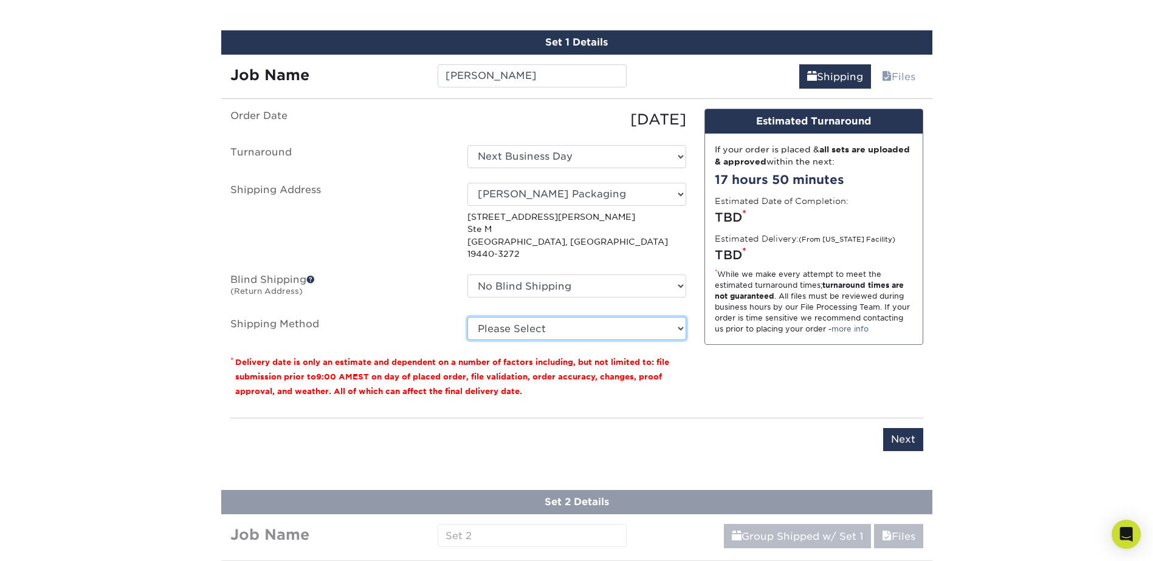
click at [516, 317] on select "Please Select Ground Shipping (+$14.96) 3 Day Shipping Service (+$15.34) 2 Day …" at bounding box center [576, 328] width 219 height 23
select select "03"
click at [467, 317] on select "Please Select Ground Shipping (+$14.96) 3 Day Shipping Service (+$15.34) 2 Day …" at bounding box center [576, 328] width 219 height 23
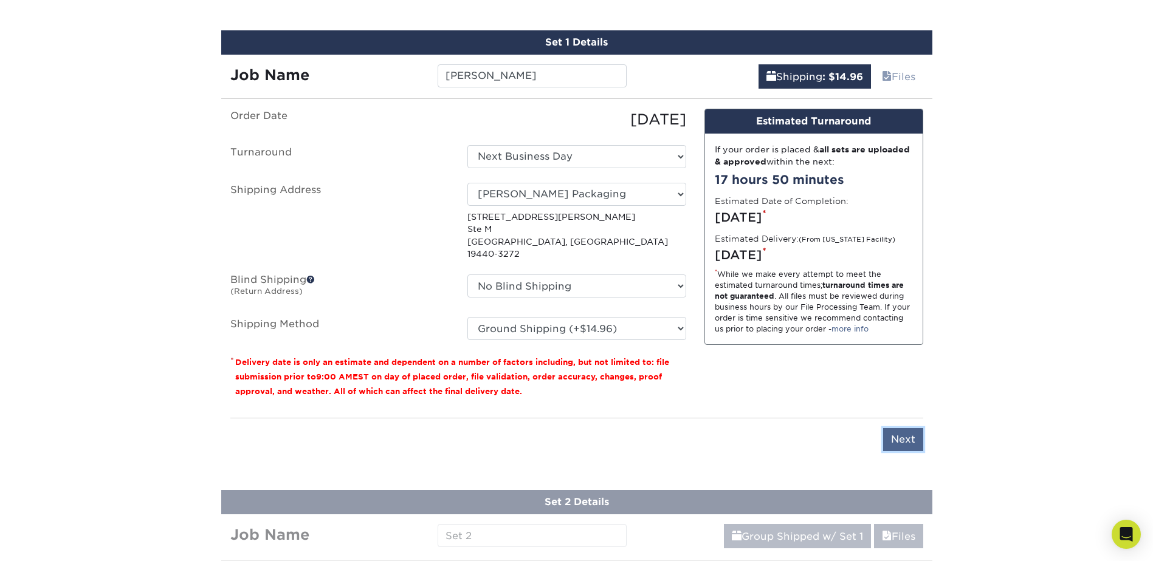
click at [902, 428] on input "Next" at bounding box center [903, 439] width 40 height 23
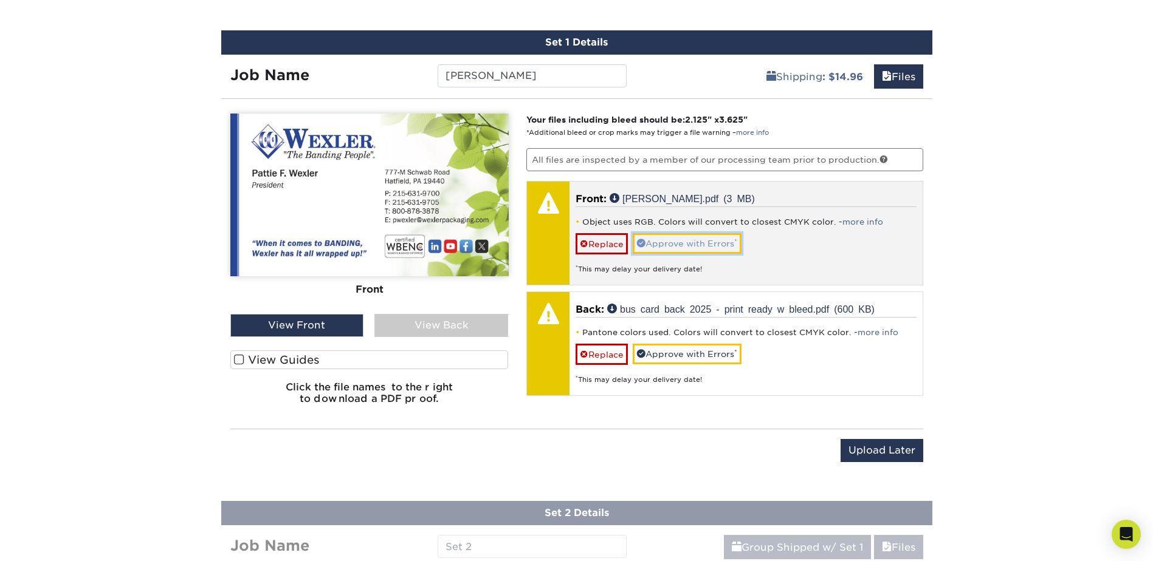
click at [676, 244] on link "Approve with Errors *" at bounding box center [687, 243] width 109 height 21
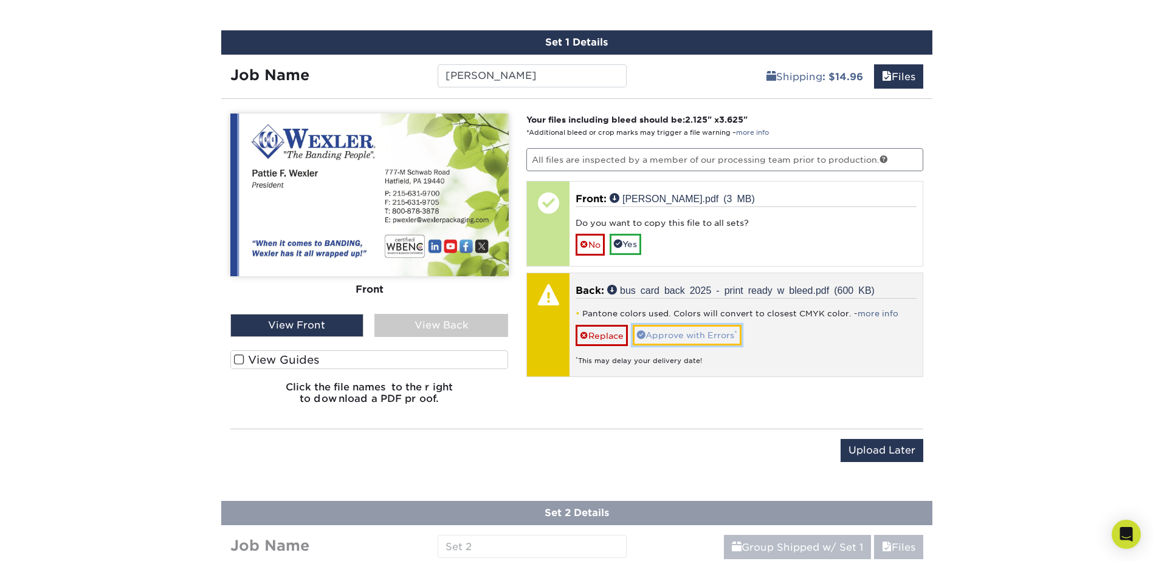
click at [661, 332] on link "Approve with Errors *" at bounding box center [687, 335] width 109 height 21
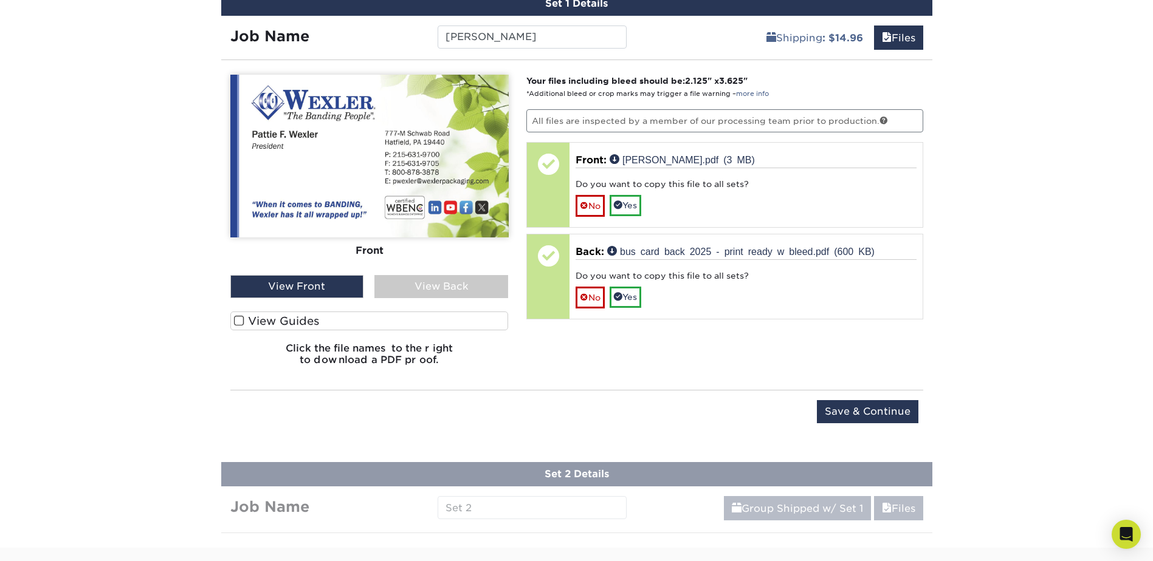
scroll to position [804, 0]
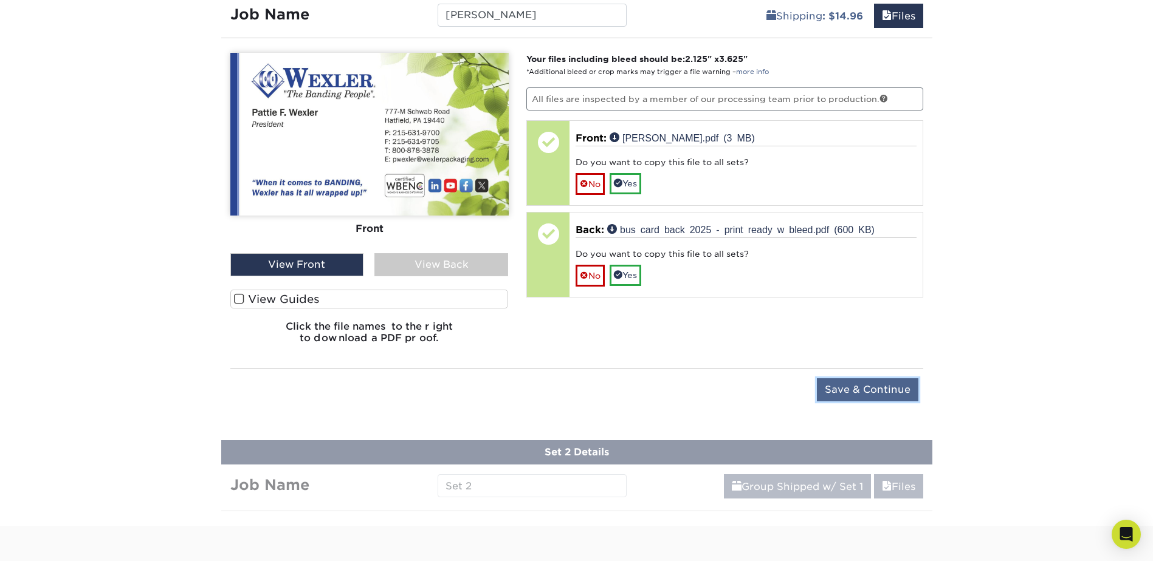
click at [866, 396] on input "Save & Continue" at bounding box center [867, 390] width 101 height 23
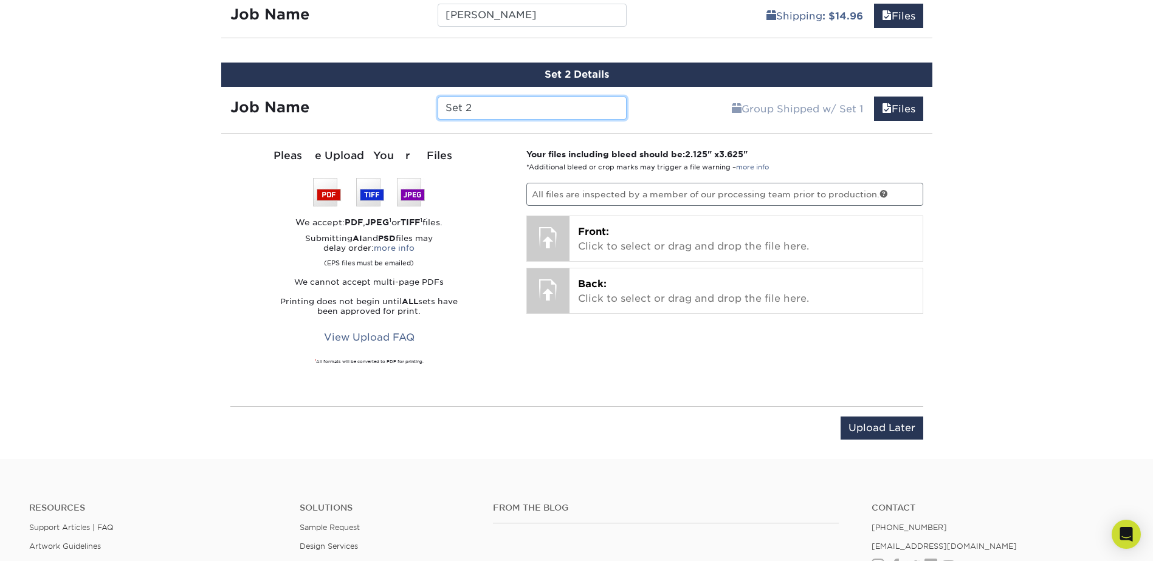
drag, startPoint x: 484, startPoint y: 104, endPoint x: 408, endPoint y: 115, distance: 76.2
click at [408, 115] on div "Job Name Set 2" at bounding box center [428, 108] width 415 height 23
type input "Ryan"
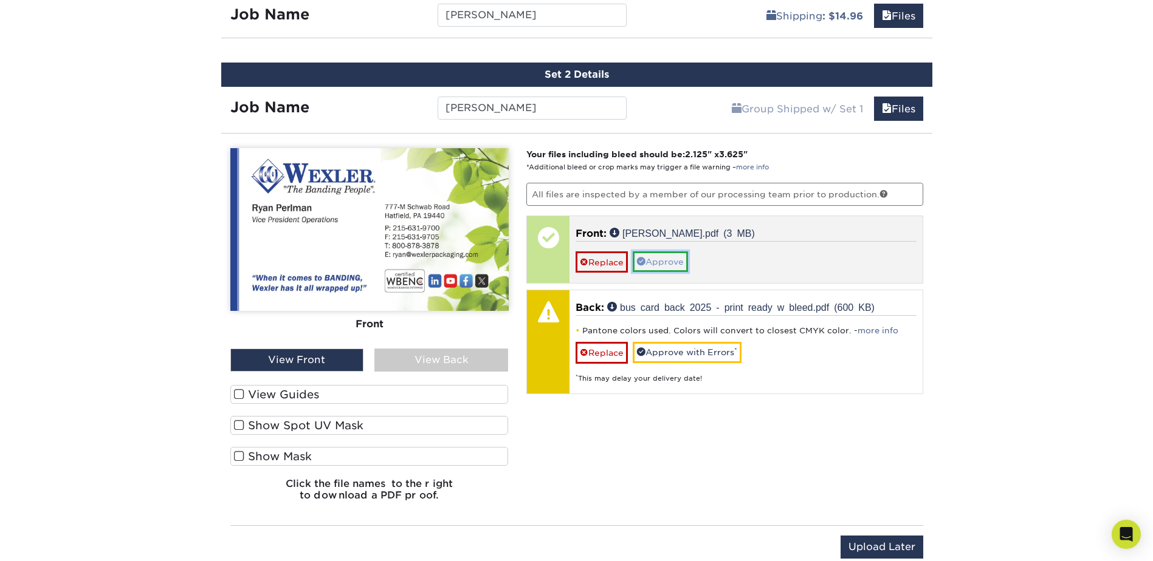
click at [668, 261] on link "Approve" at bounding box center [660, 262] width 55 height 21
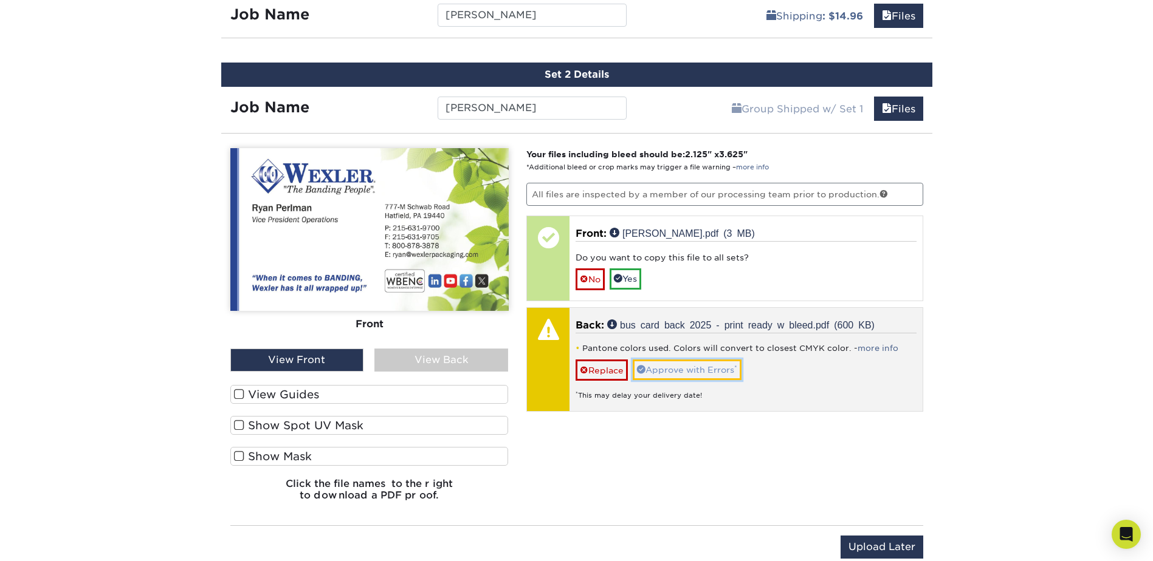
click at [672, 374] on link "Approve with Errors *" at bounding box center [687, 370] width 109 height 21
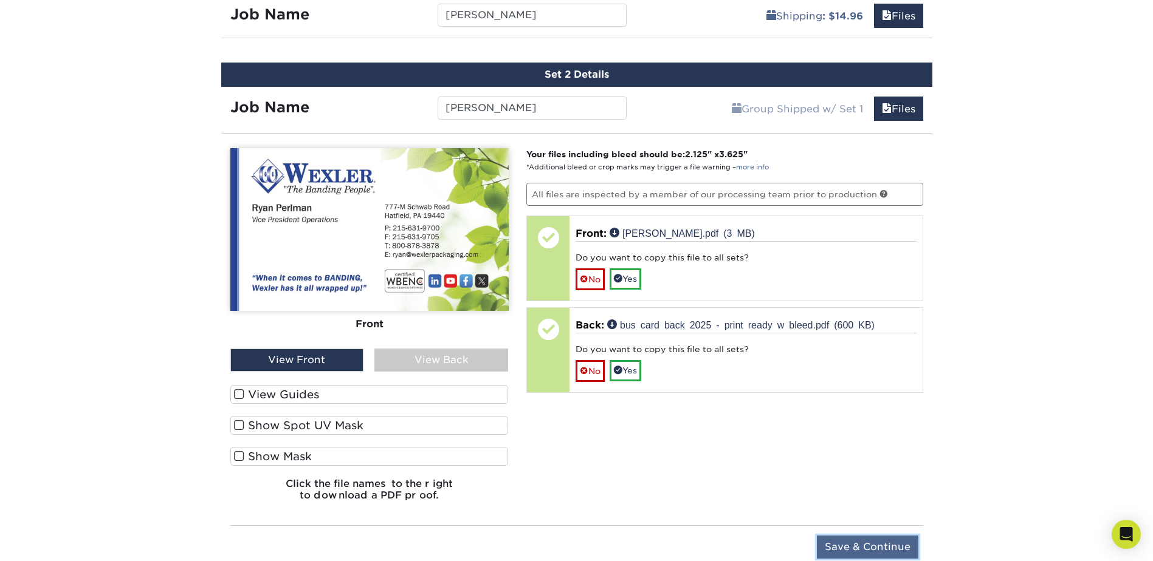
click at [854, 547] on input "Save & Continue" at bounding box center [867, 547] width 101 height 23
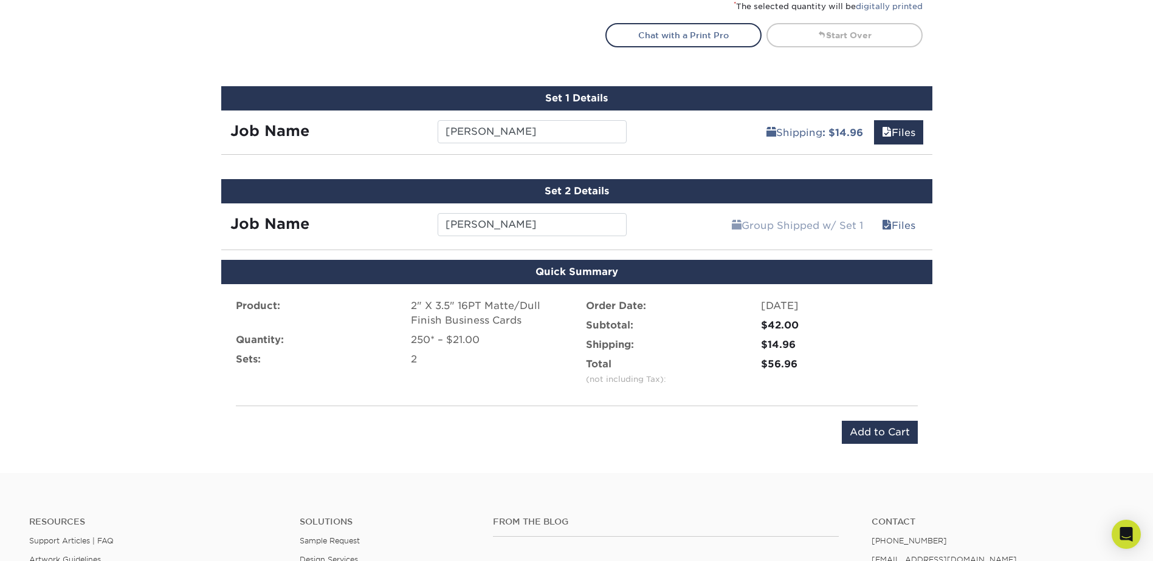
scroll to position [682, 0]
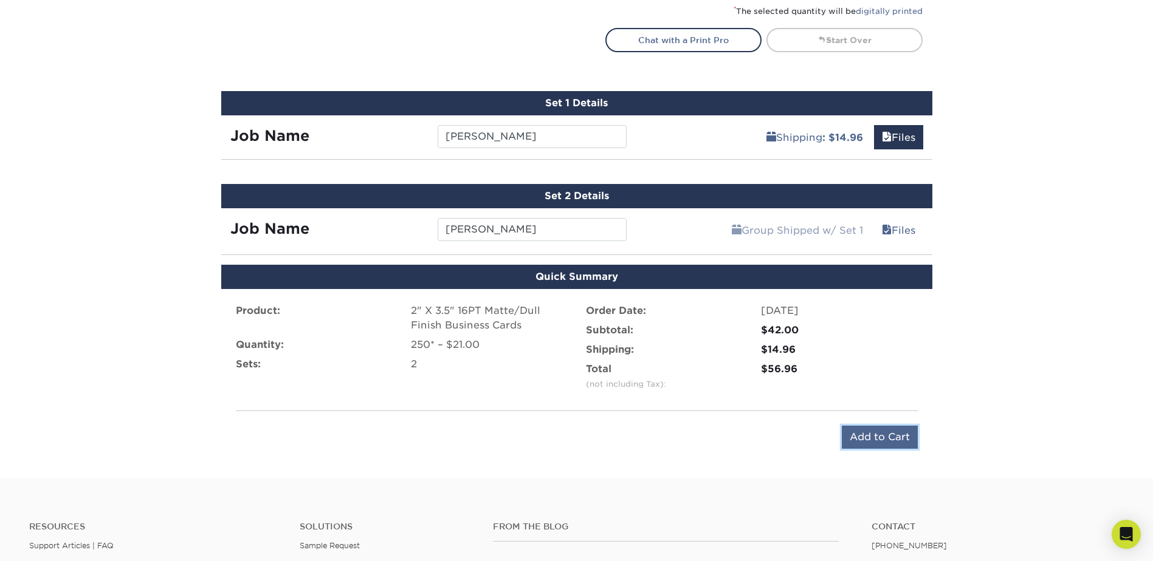
click at [886, 440] on input "Add to Cart" at bounding box center [880, 437] width 76 height 23
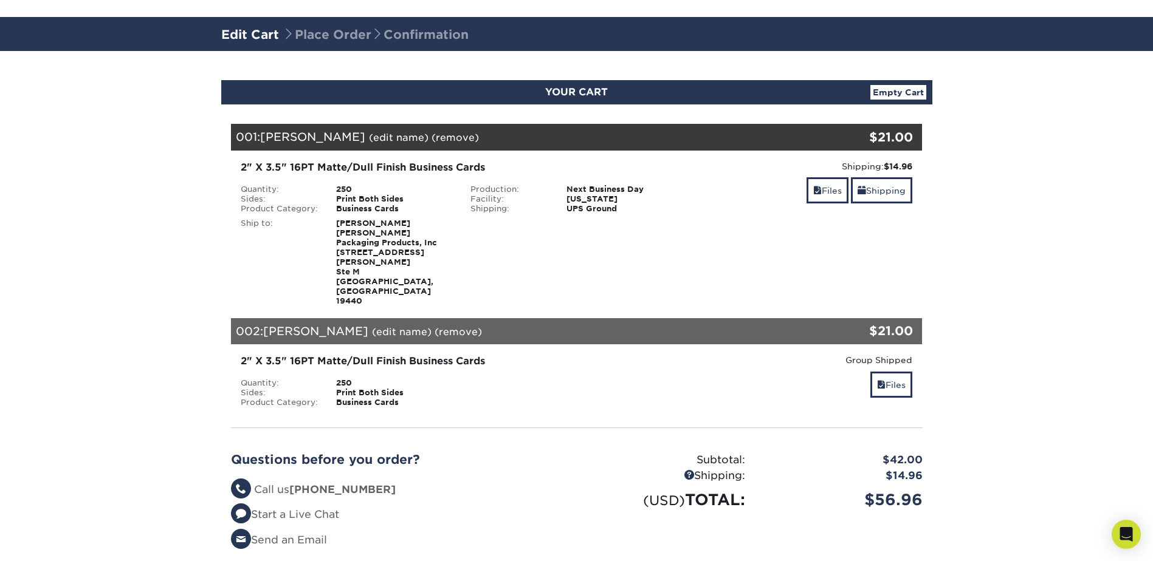
scroll to position [122, 0]
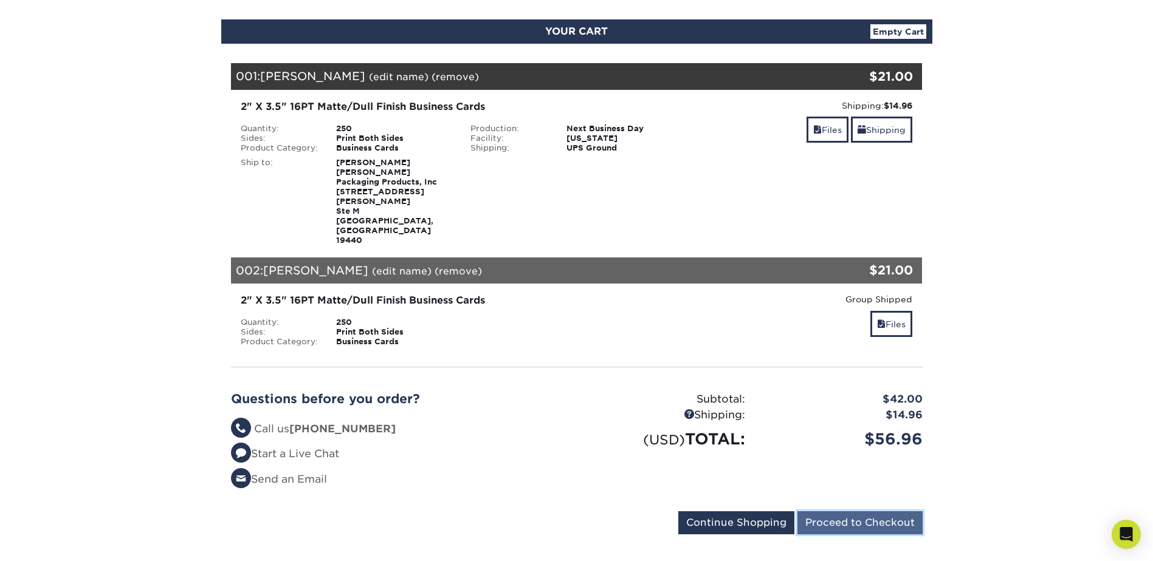
click at [832, 512] on input "Proceed to Checkout" at bounding box center [859, 523] width 125 height 23
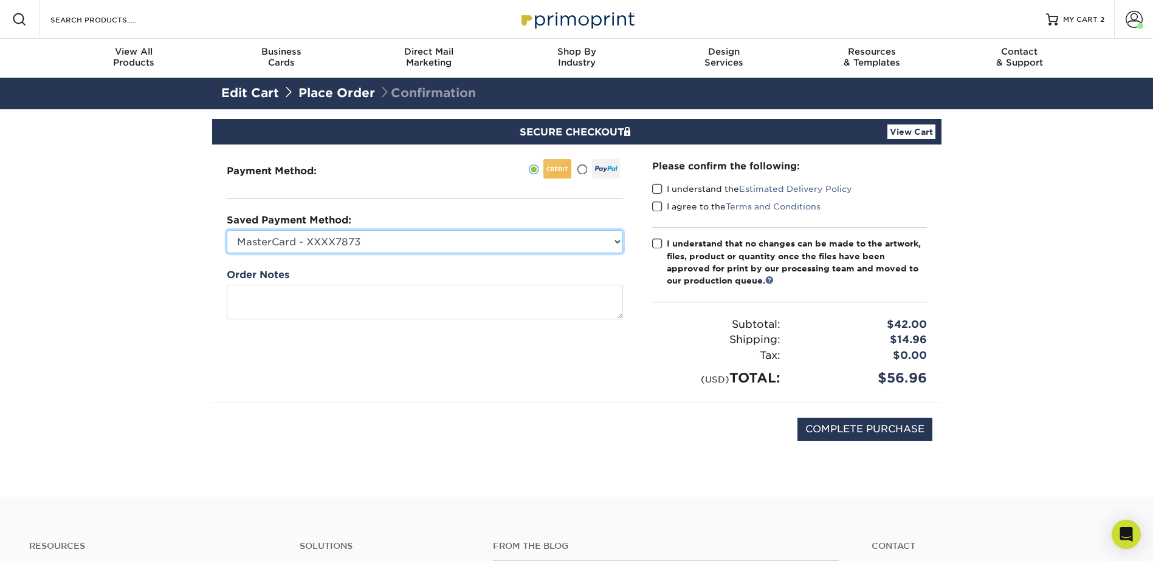
click at [464, 245] on select "MasterCard - XXXX7873 American Express - XXXX2274 Visa - XXXX8212 New Credit Ca…" at bounding box center [425, 241] width 396 height 23
select select "35101"
click at [227, 230] on select "MasterCard - XXXX7873 American Express - XXXX2274 Visa - XXXX8212 New Credit Ca…" at bounding box center [425, 241] width 396 height 23
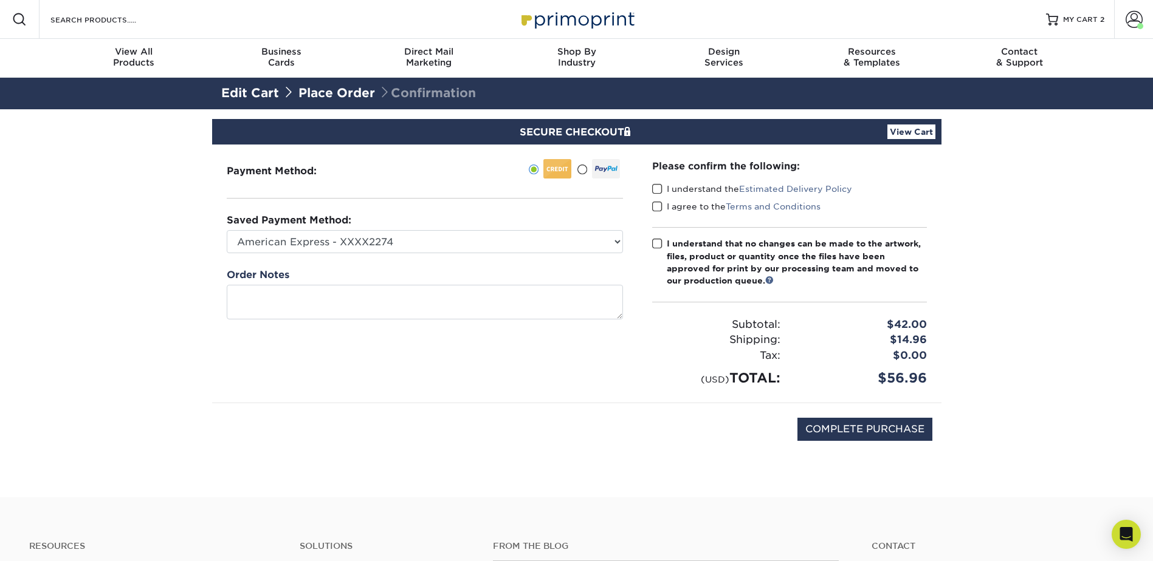
click at [653, 191] on span at bounding box center [657, 190] width 10 height 12
click at [0, 0] on input "I understand the Estimated Delivery Policy" at bounding box center [0, 0] width 0 height 0
click at [655, 208] on span at bounding box center [657, 207] width 10 height 12
click at [0, 0] on input "I agree to the Terms and Conditions" at bounding box center [0, 0] width 0 height 0
click at [653, 238] on label "I understand that no changes can be made to the artwork, files, product or quan…" at bounding box center [789, 263] width 275 height 50
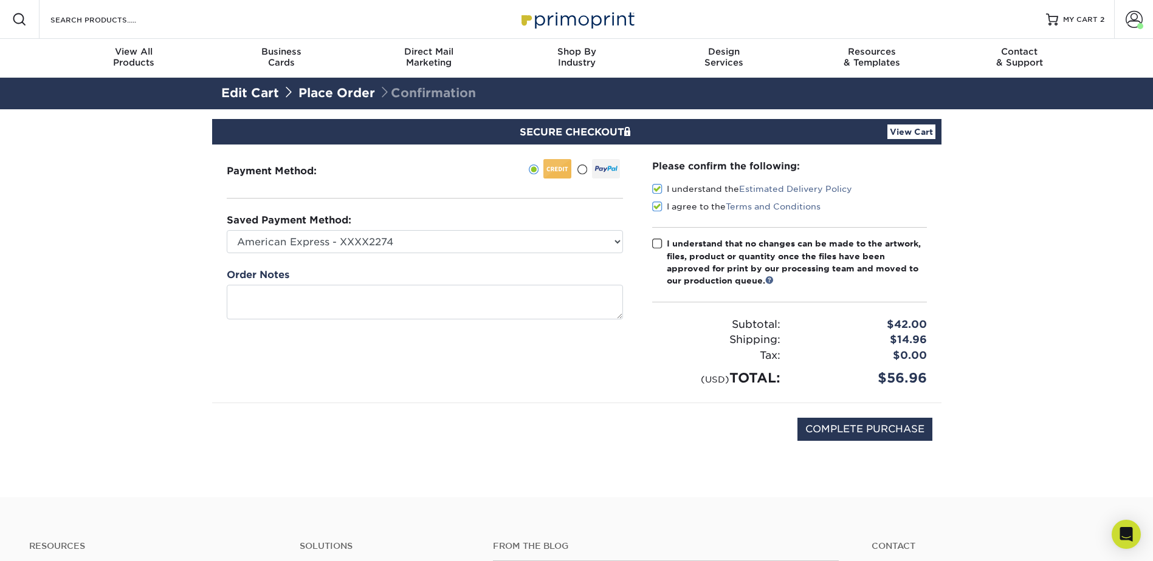
click at [0, 0] on input "I understand that no changes can be made to the artwork, files, product or quan…" at bounding box center [0, 0] width 0 height 0
click at [654, 243] on span at bounding box center [657, 244] width 10 height 12
click at [0, 0] on input "I understand that no changes can be made to the artwork, files, product or quan…" at bounding box center [0, 0] width 0 height 0
click at [661, 247] on span at bounding box center [657, 244] width 10 height 12
click at [0, 0] on input "I understand that no changes can be made to the artwork, files, product or quan…" at bounding box center [0, 0] width 0 height 0
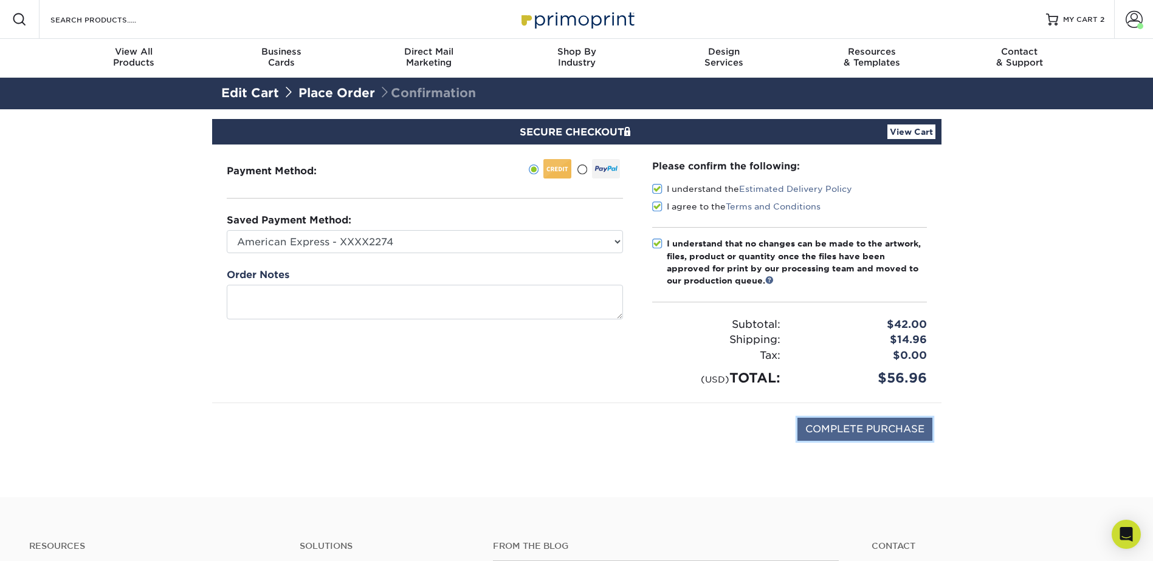
click at [839, 433] on input "COMPLETE PURCHASE" at bounding box center [864, 429] width 135 height 23
type input "PROCESSING, PLEASE WAIT..."
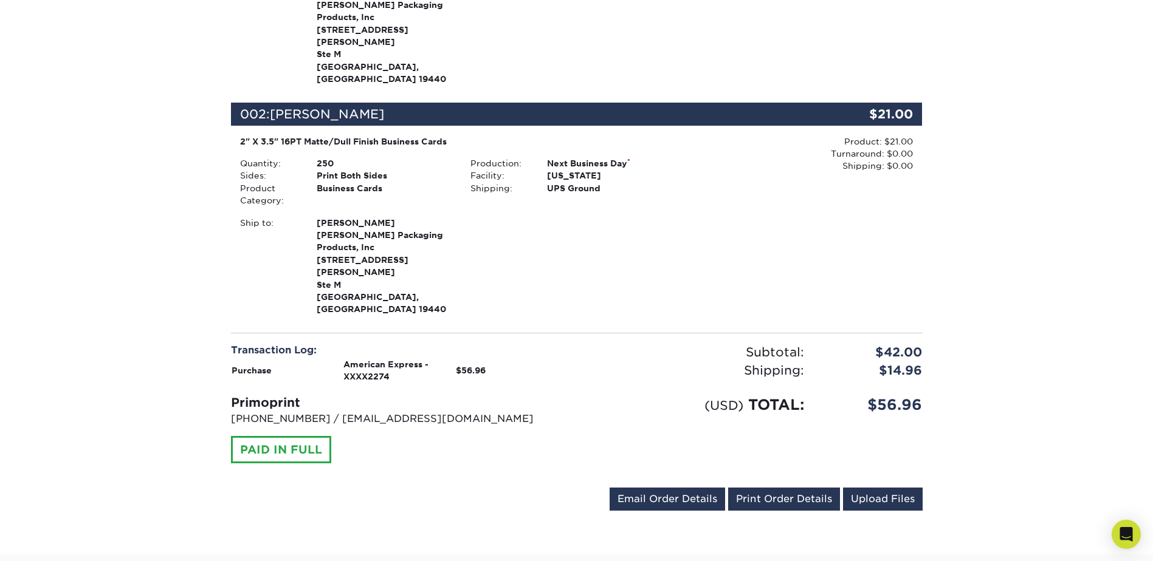
scroll to position [486, 0]
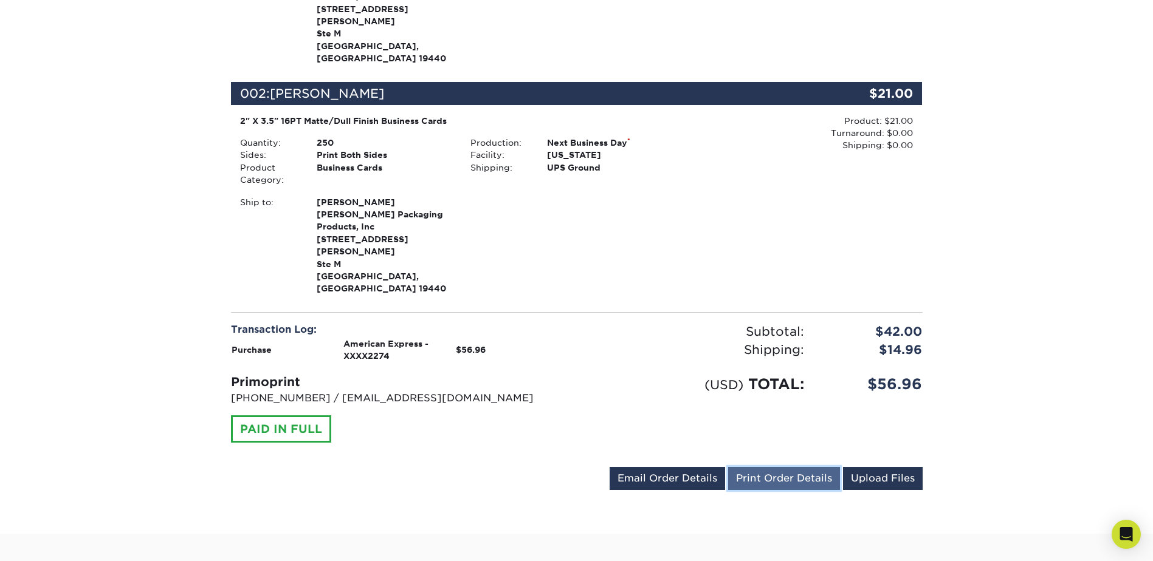
click at [795, 467] on link "Print Order Details" at bounding box center [784, 478] width 112 height 23
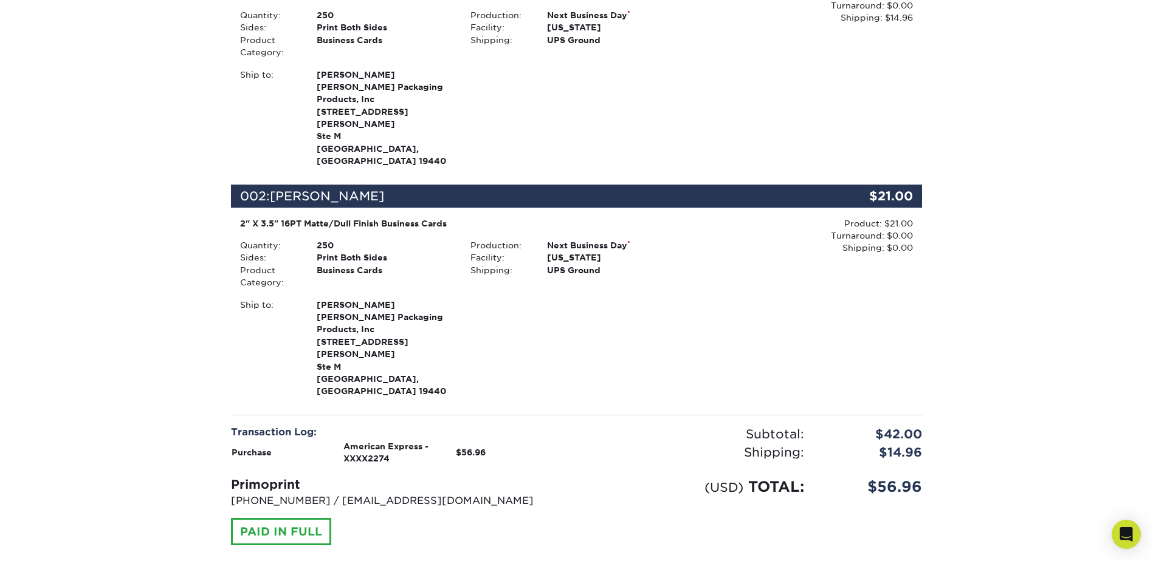
scroll to position [365, 0]
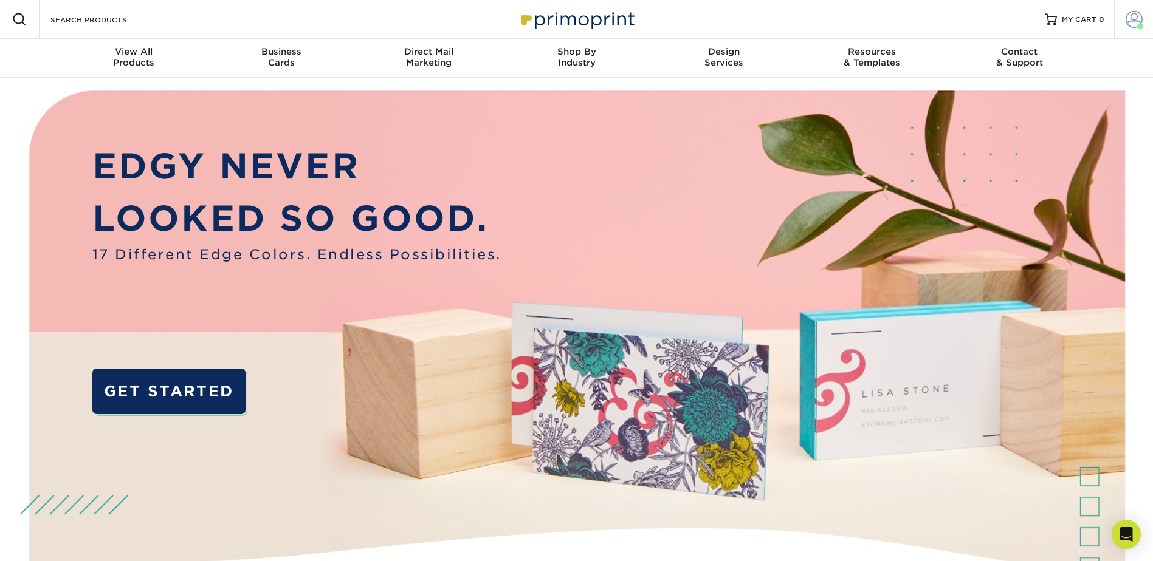
click at [1133, 20] on span at bounding box center [1133, 19] width 17 height 17
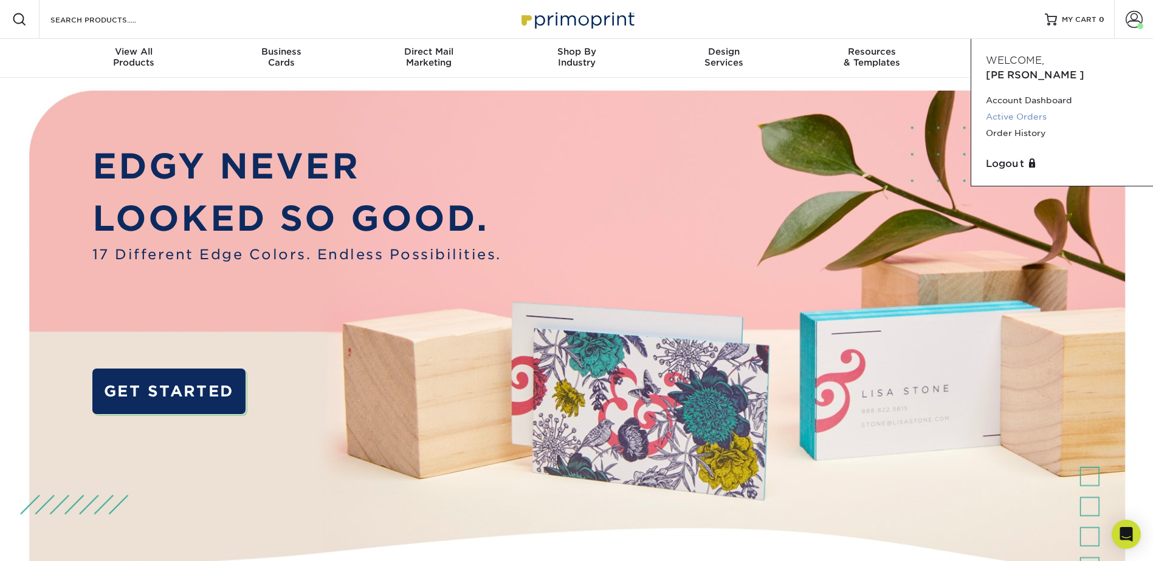
click at [1020, 109] on link "Active Orders" at bounding box center [1062, 117] width 153 height 16
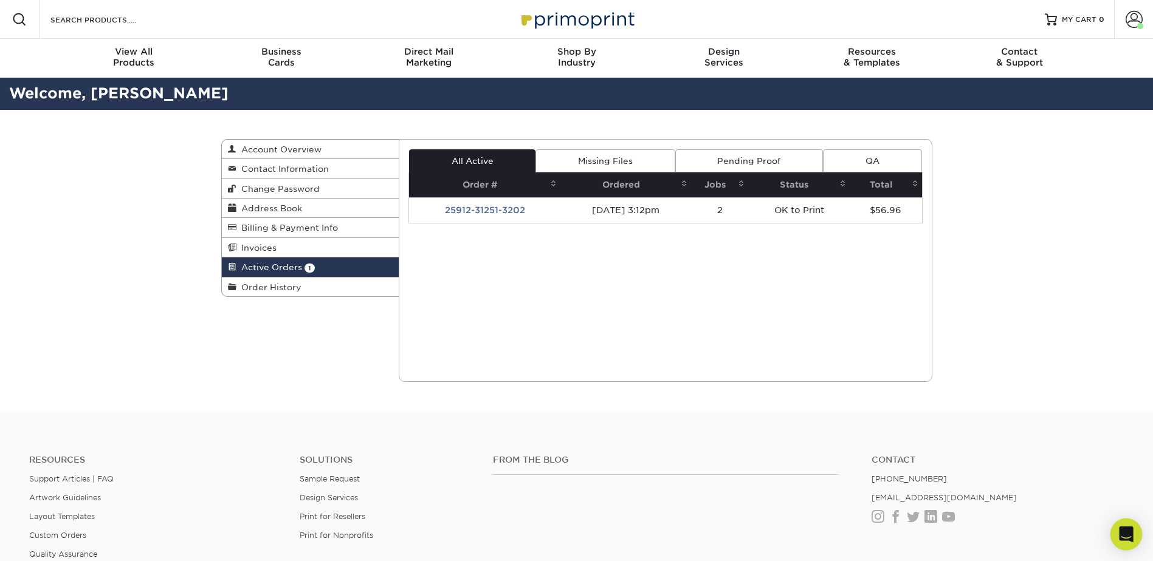
click at [1123, 538] on icon "Open Intercom Messenger" at bounding box center [1126, 535] width 16 height 16
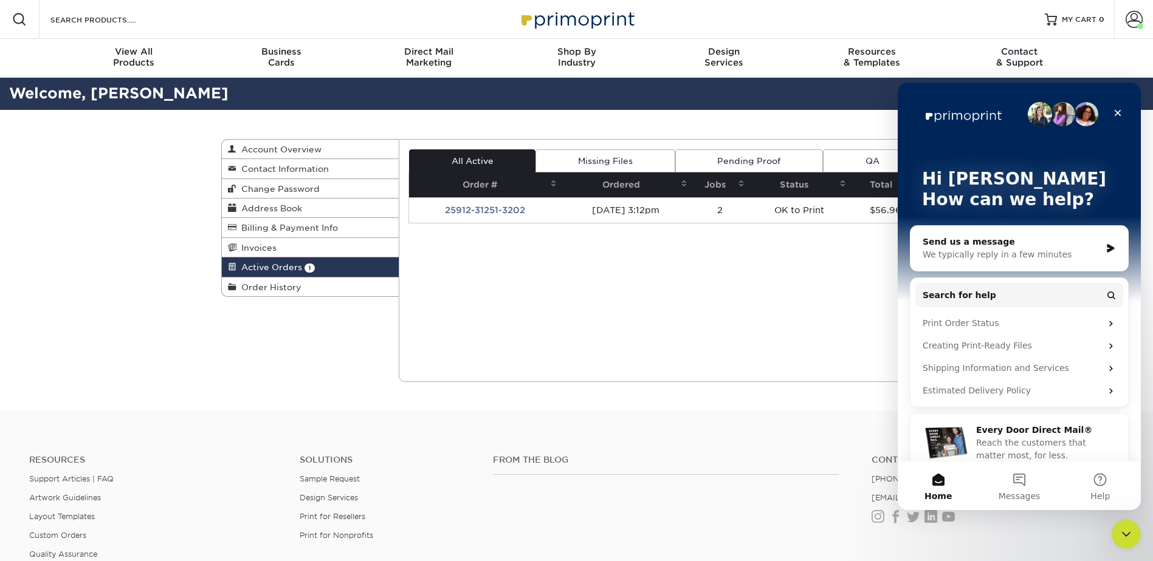
click at [992, 255] on div "We typically reply in a few minutes" at bounding box center [1011, 255] width 178 height 13
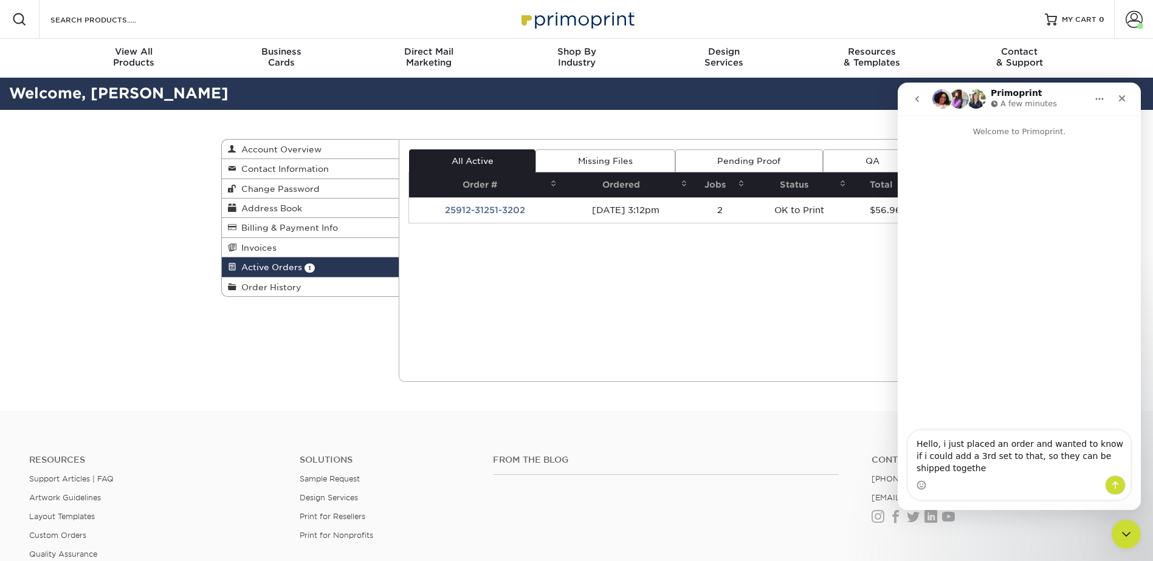
type textarea "Hello, i just placed an order and wanted to know if i could add a 3rd set to th…"
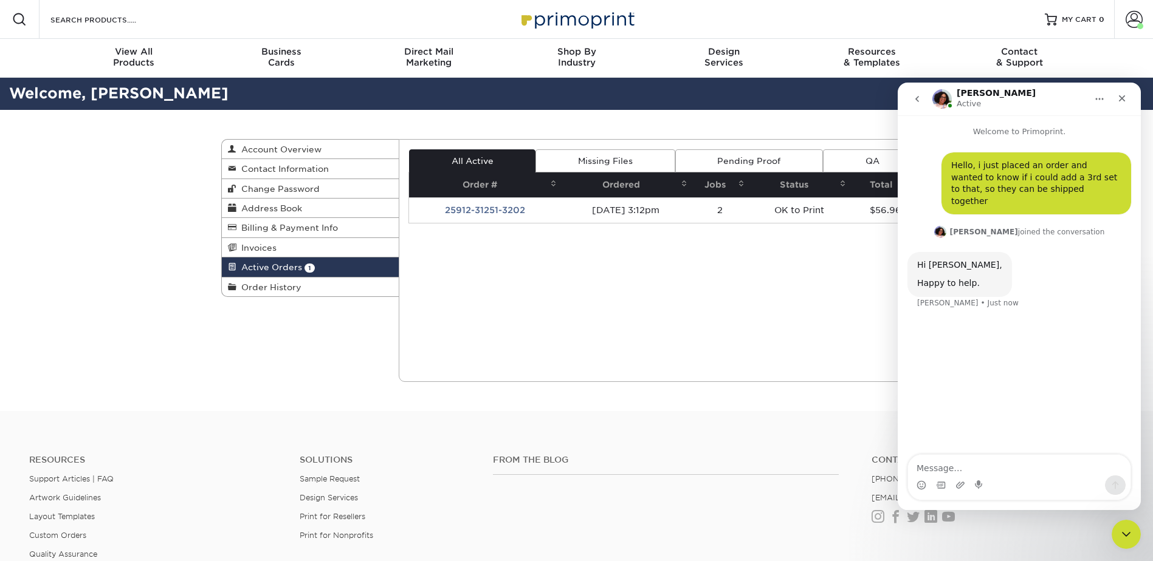
click at [991, 474] on textarea "Message…" at bounding box center [1019, 465] width 222 height 21
click at [993, 471] on textarea "Message…" at bounding box center [1019, 465] width 222 height 21
click at [972, 458] on textarea "Message…" at bounding box center [1019, 465] width 222 height 21
click at [964, 464] on textarea "Message…" at bounding box center [1019, 465] width 222 height 21
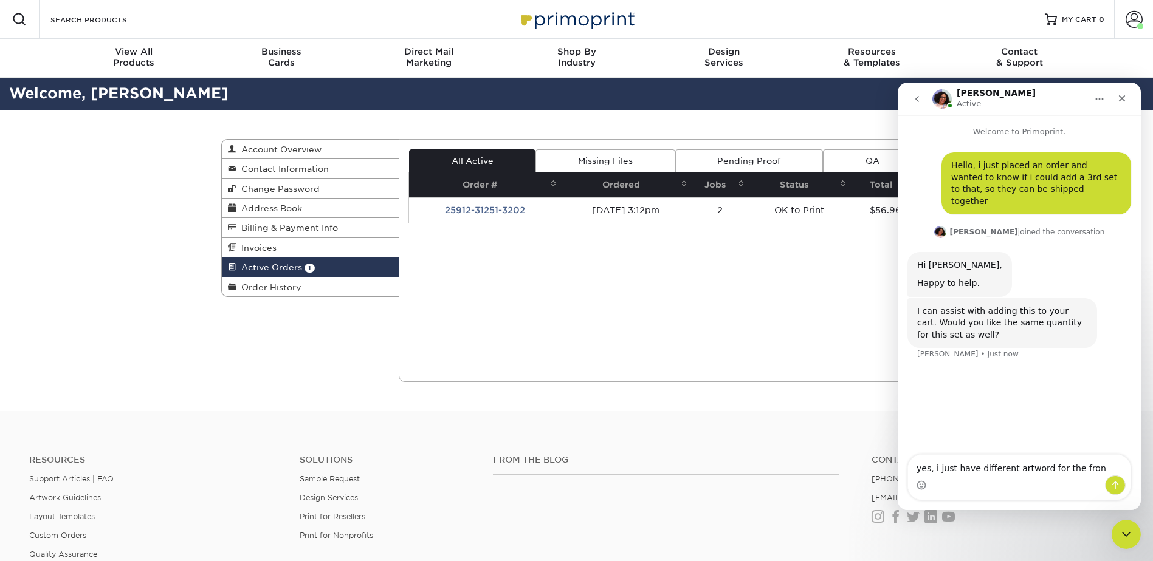
type textarea "yes, i just have different artword for the front"
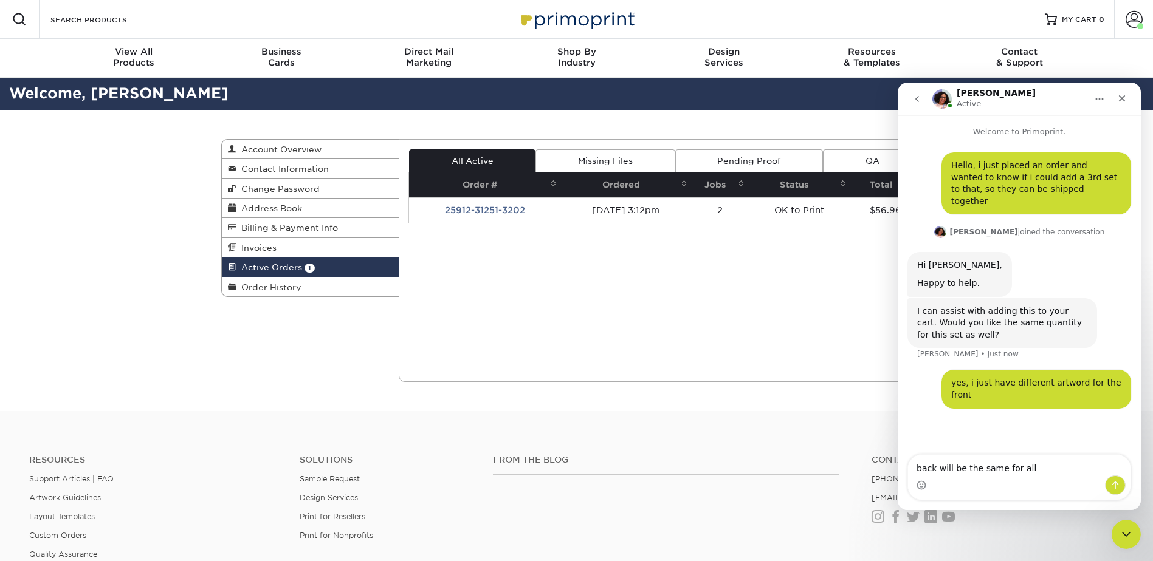
type textarea "back will be the same for all 3"
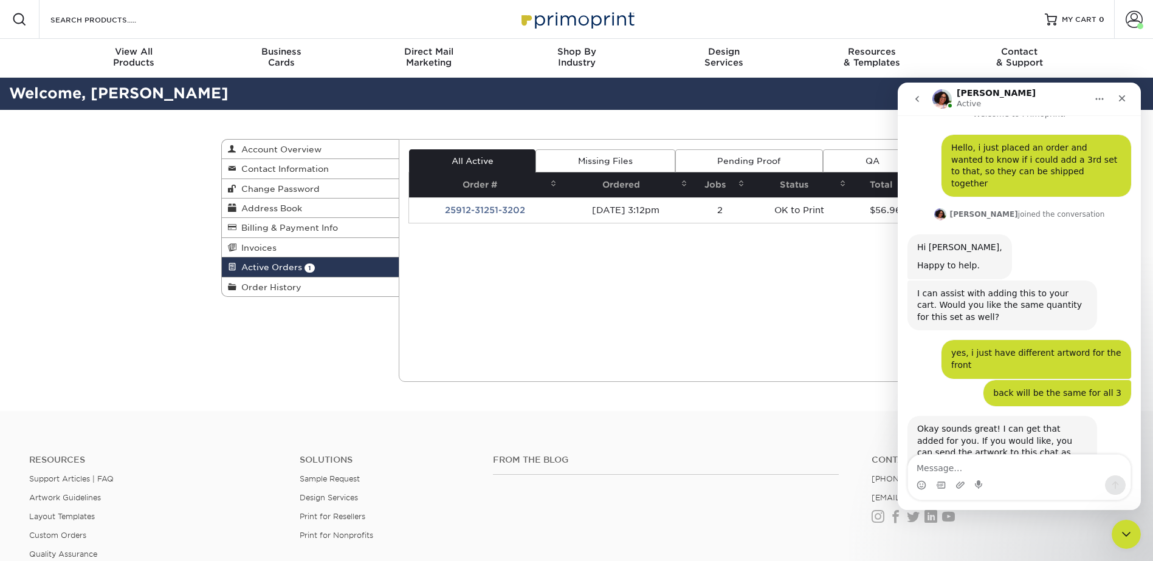
scroll to position [31, 0]
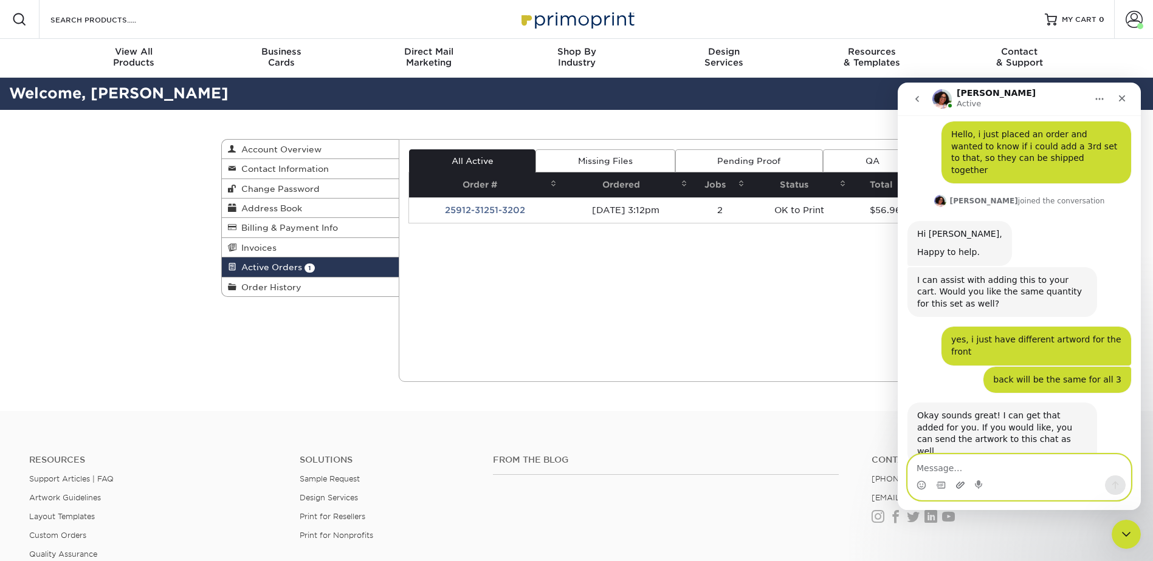
click at [962, 484] on icon "Upload attachment" at bounding box center [960, 486] width 10 height 10
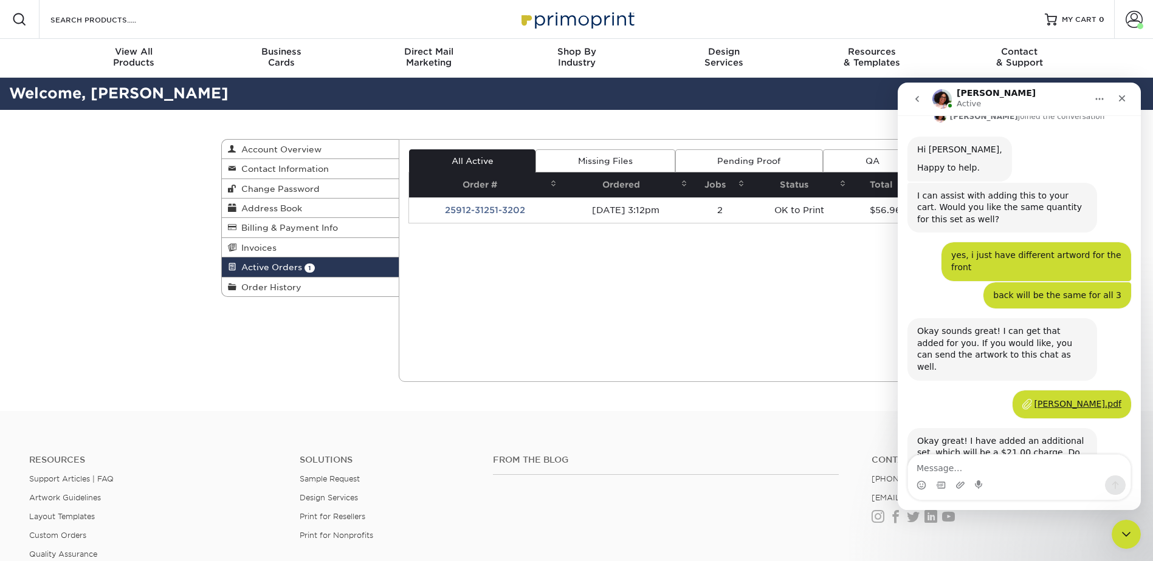
scroll to position [129, 0]
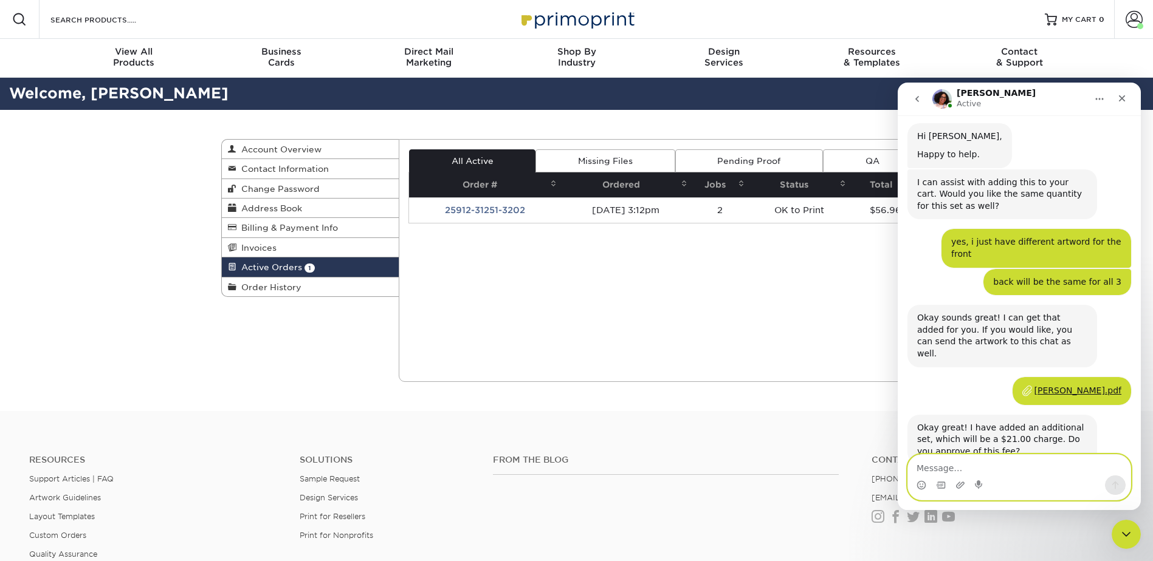
click at [1016, 462] on textarea "Message…" at bounding box center [1019, 465] width 222 height 21
type textarea "yes, thank you"
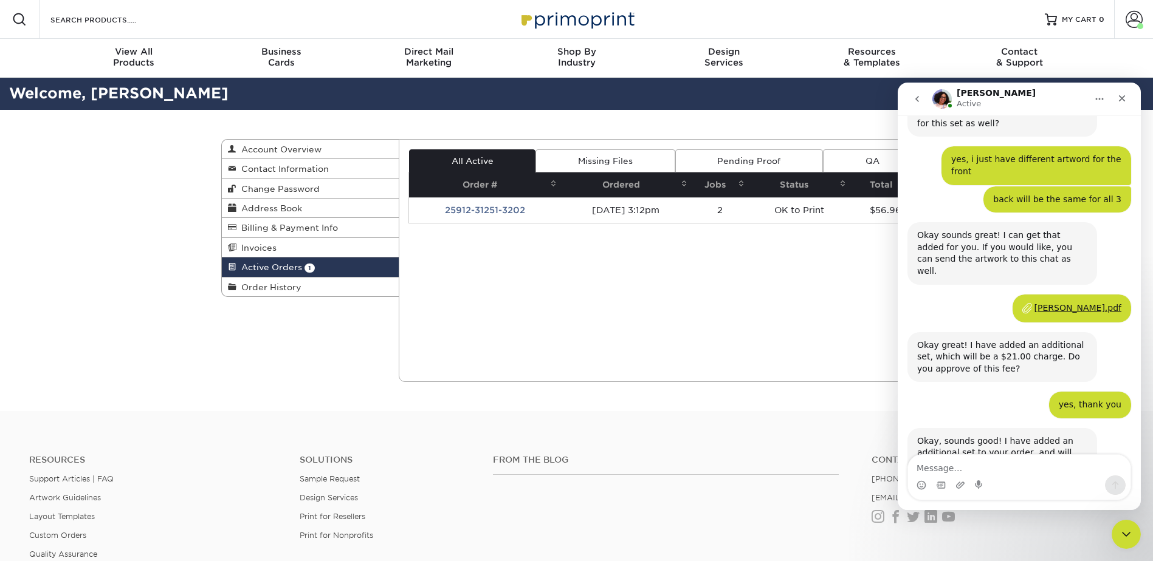
scroll to position [225, 0]
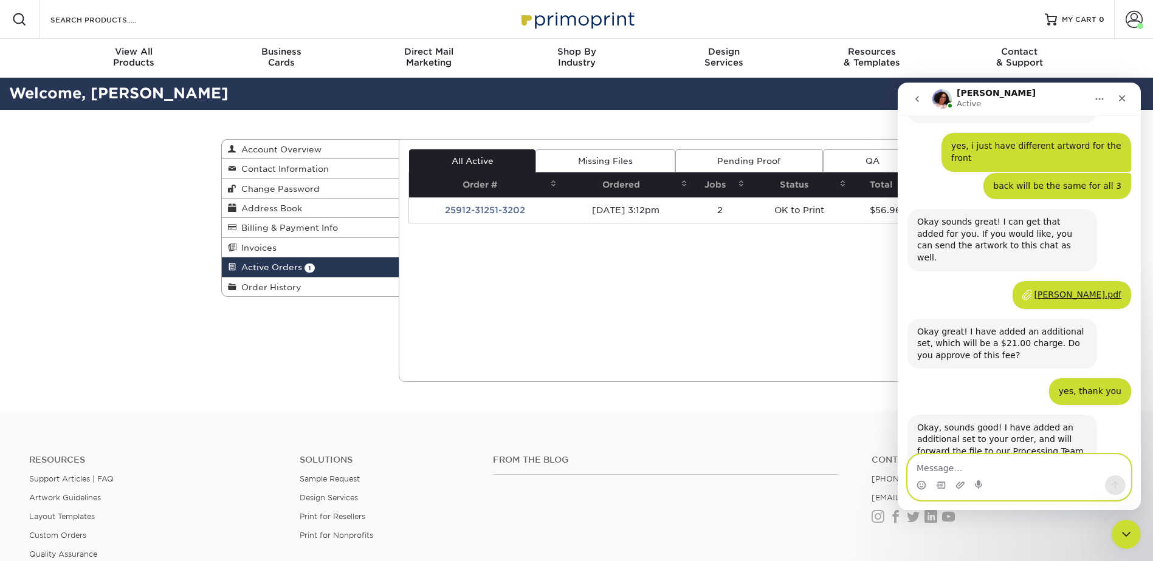
drag, startPoint x: 1026, startPoint y: 464, endPoint x: 1013, endPoint y: 462, distance: 13.0
click at [1026, 464] on textarea "Message…" at bounding box center [1019, 465] width 222 height 21
type textarea "great, thanks!"
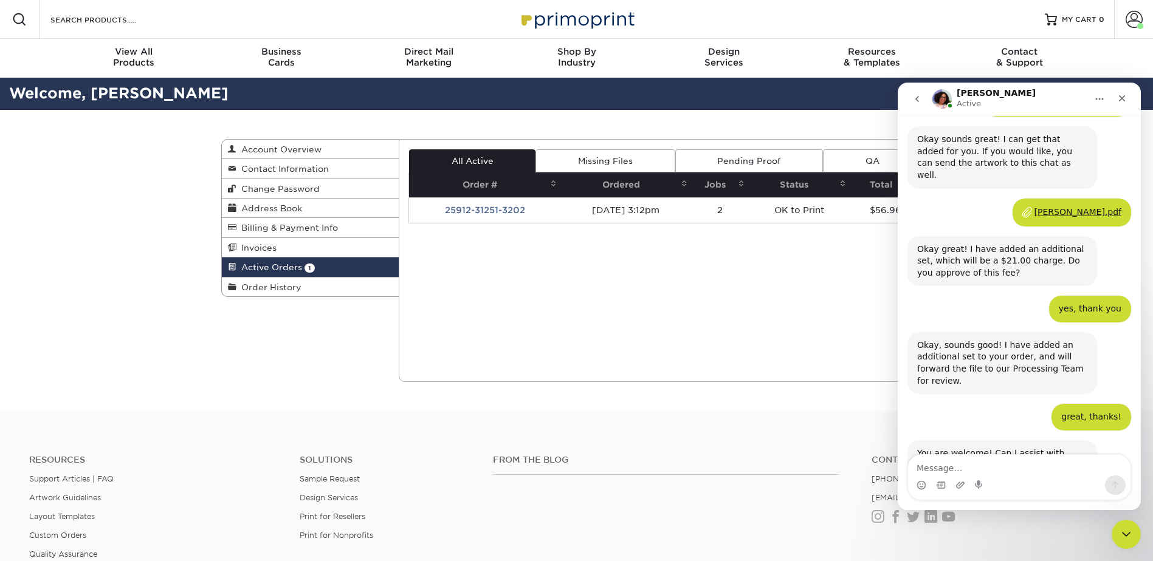
scroll to position [309, 0]
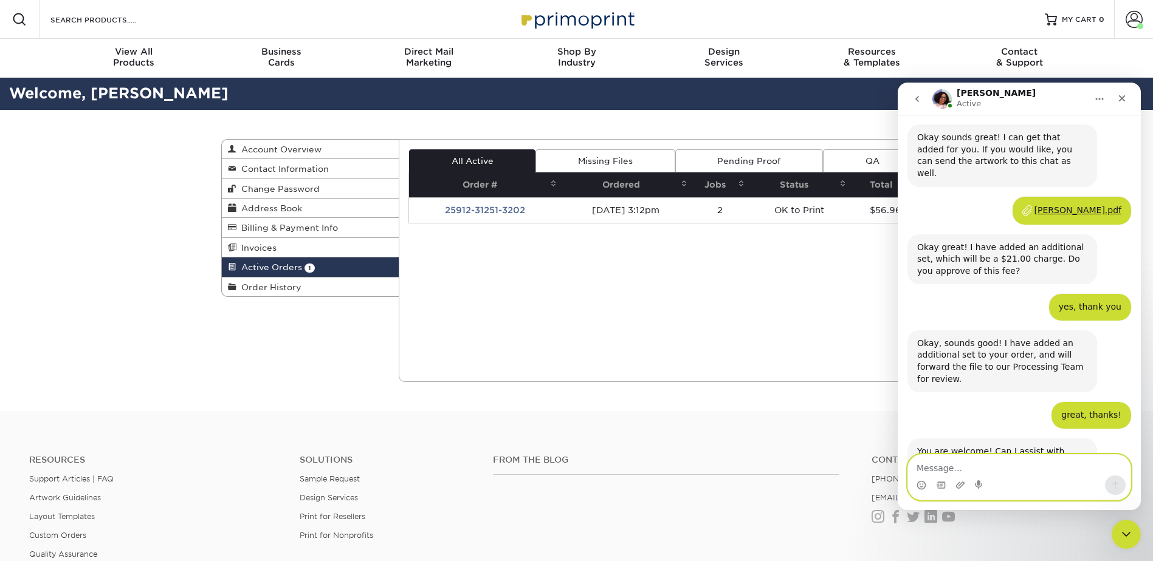
click at [944, 462] on textarea "Message…" at bounding box center [1019, 465] width 222 height 21
type textarea "that's all, thank you"
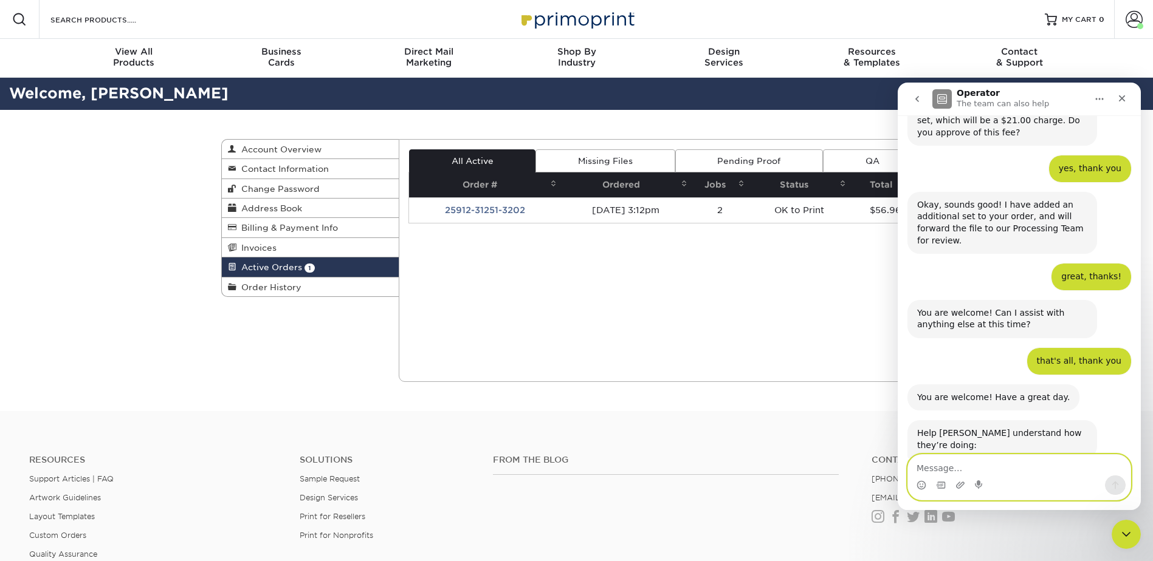
scroll to position [478, 0]
